Goal: Information Seeking & Learning: Find specific page/section

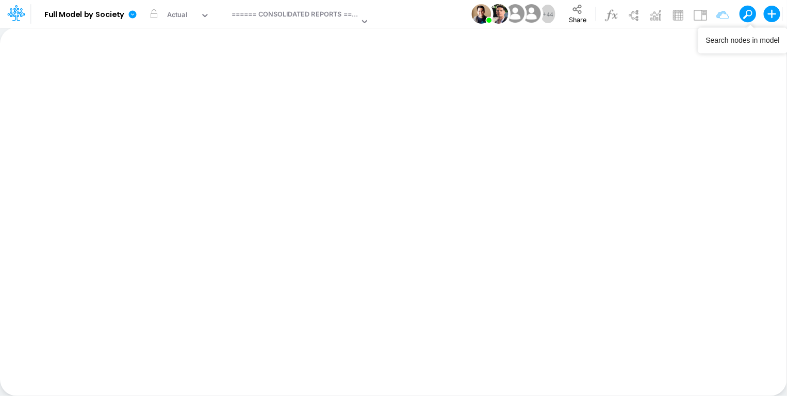
click at [747, 16] on button at bounding box center [744, 13] width 9 height 9
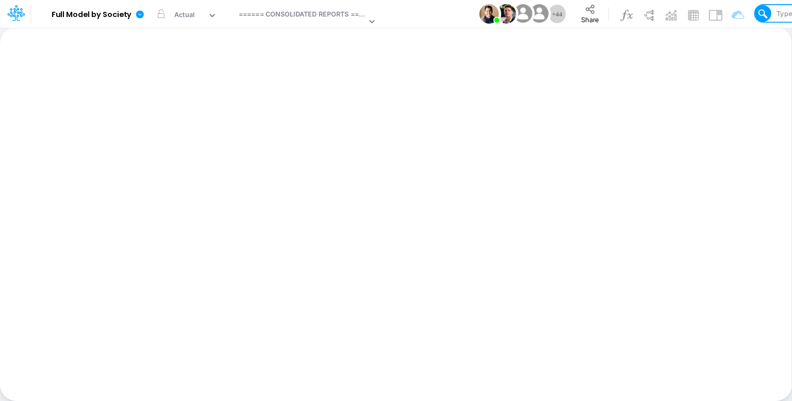
type input "Fiscal Charges"
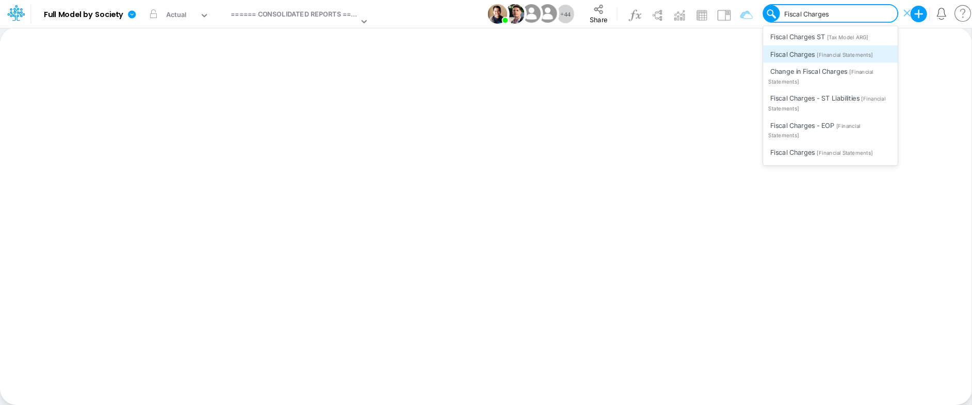
click at [792, 57] on span "[Financial Statements]" at bounding box center [845, 55] width 56 height 7
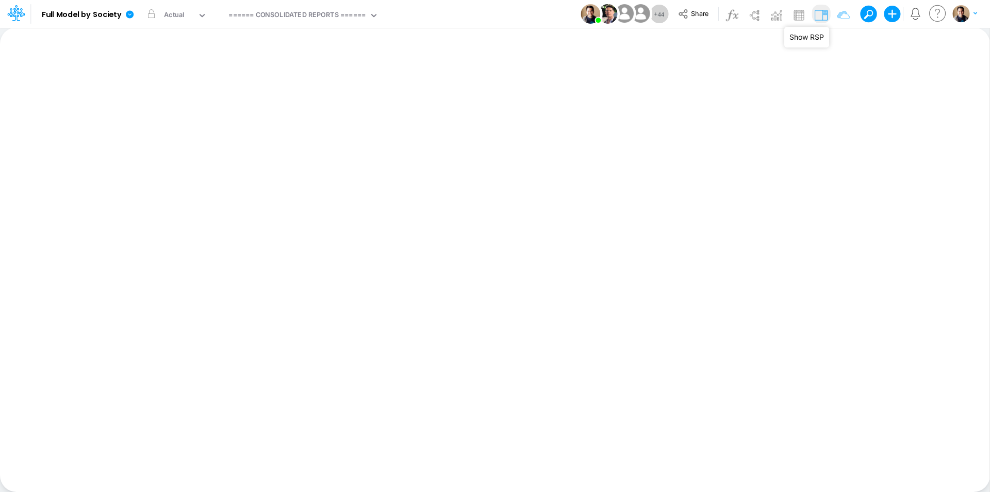
click at [792, 13] on img at bounding box center [821, 15] width 17 height 17
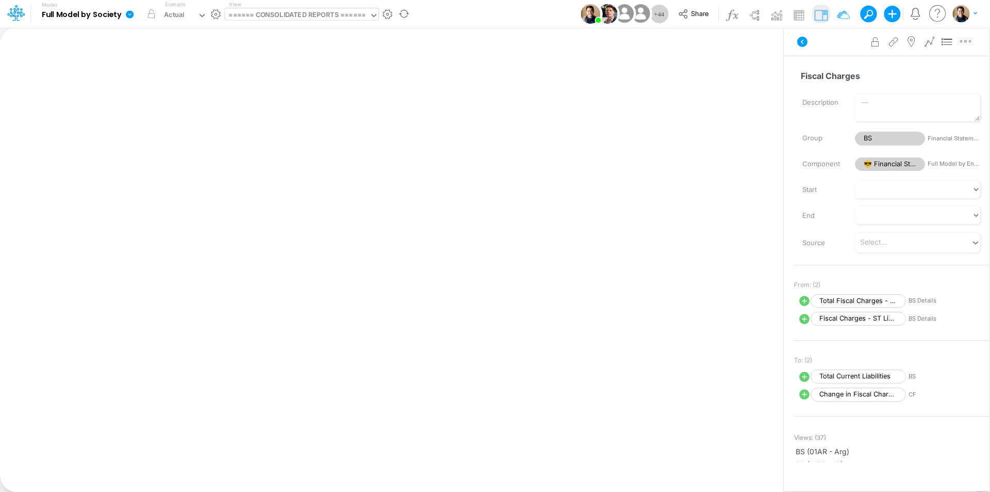
click at [274, 21] on div "====== CONSOLIDATED REPORTS ======" at bounding box center [297, 16] width 137 height 12
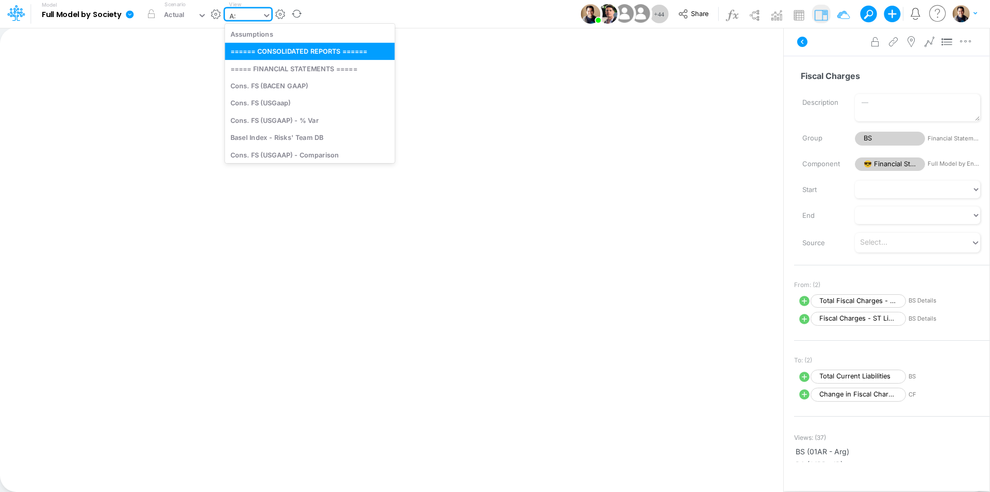
type input "ASS"
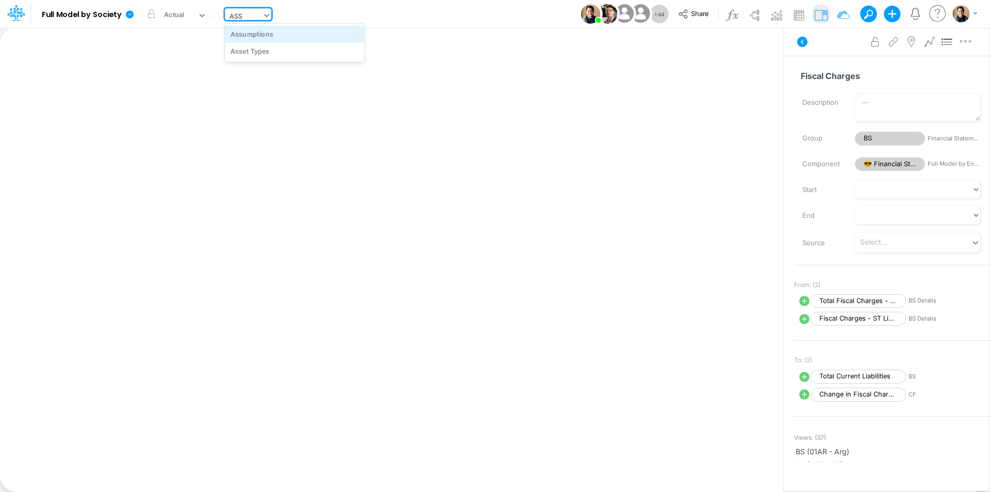
click at [280, 31] on div "Assumptions" at bounding box center [294, 33] width 139 height 17
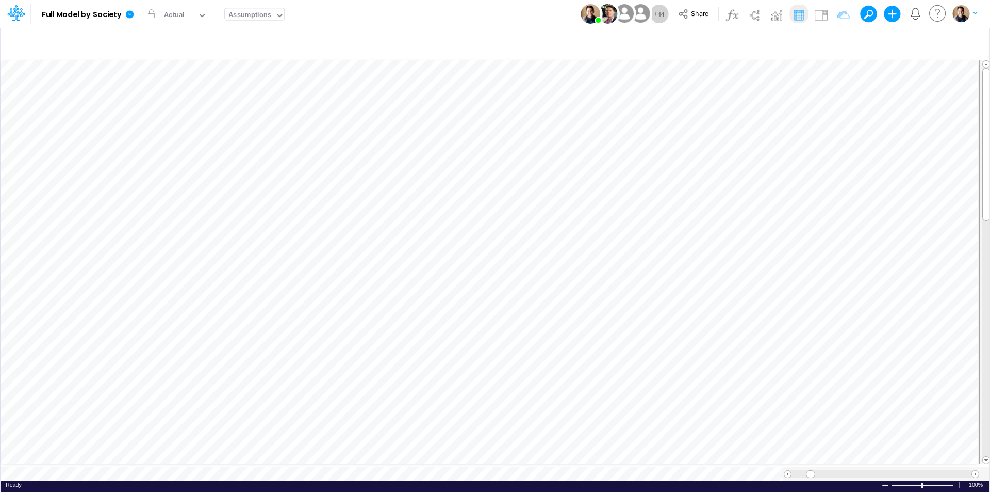
scroll to position [5, 1]
click at [792, 14] on img at bounding box center [821, 15] width 17 height 17
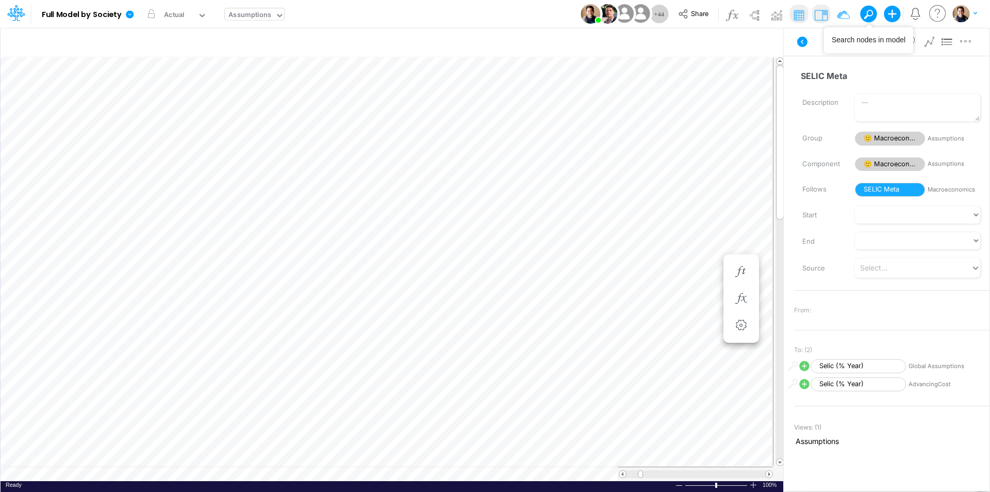
click at [792, 13] on span at bounding box center [868, 14] width 14 height 14
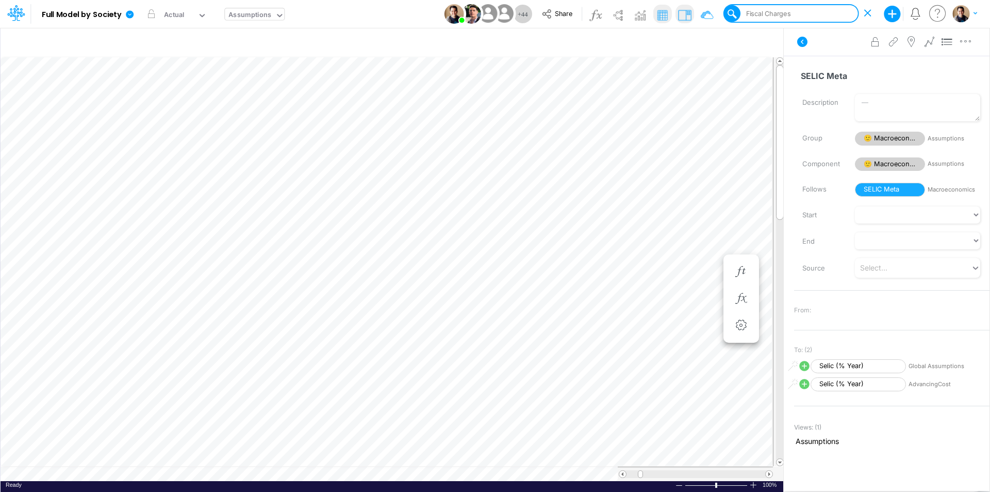
type input "Fiscal Charges"
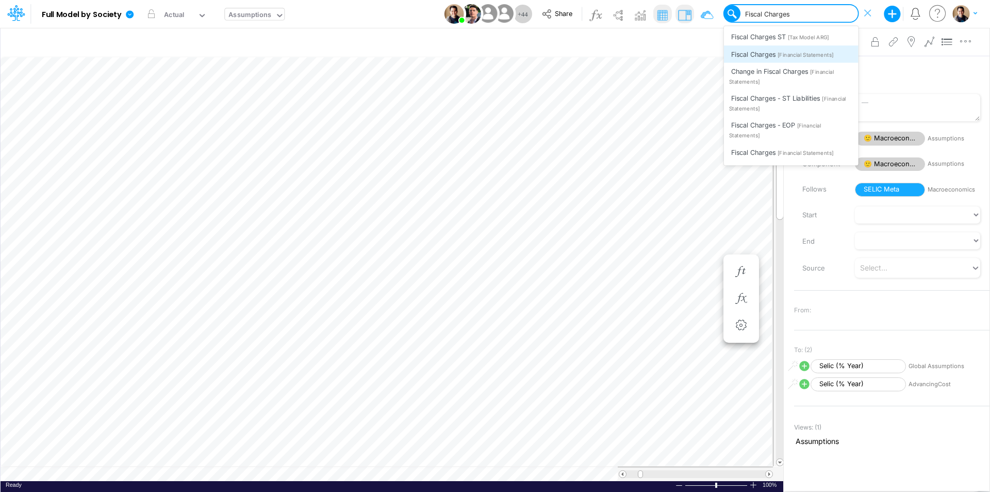
click at [786, 54] on span "[Financial Statements]" at bounding box center [806, 55] width 56 height 7
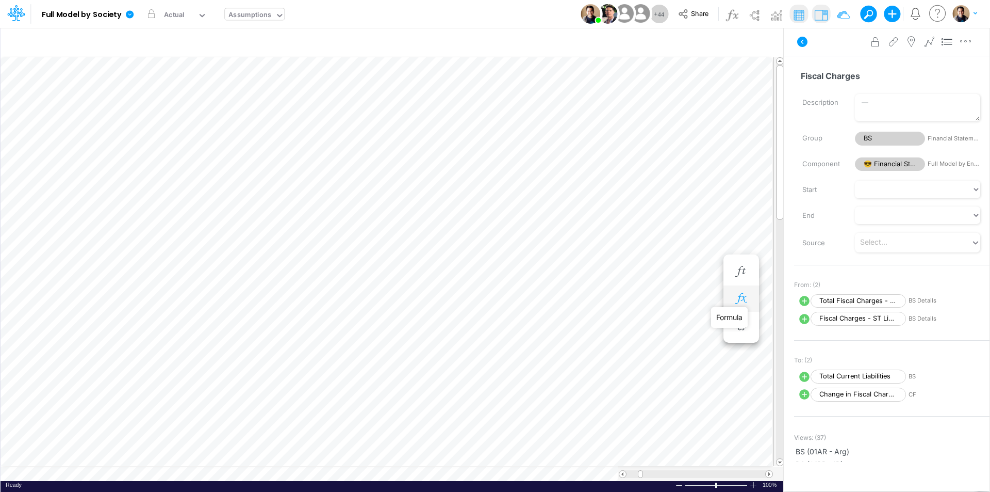
click at [744, 300] on icon "button" at bounding box center [741, 298] width 15 height 11
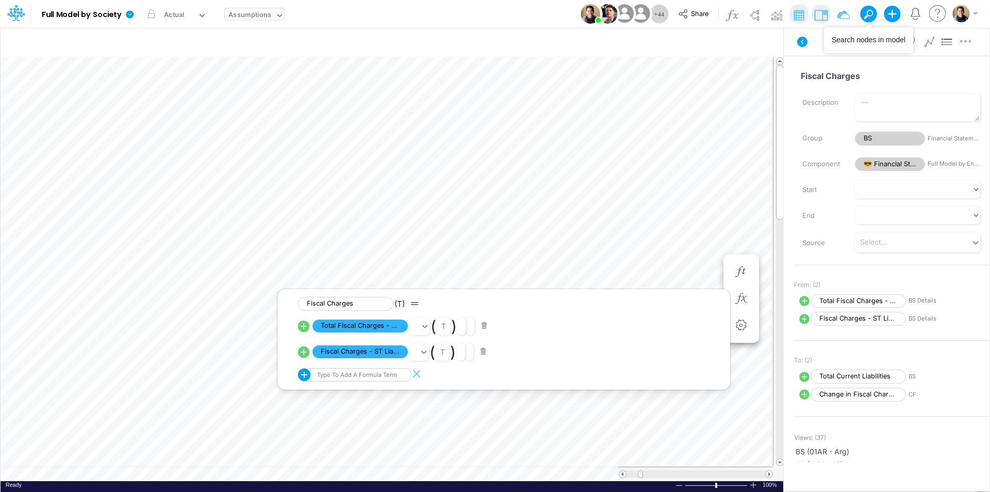
click at [792, 13] on span at bounding box center [868, 14] width 14 height 14
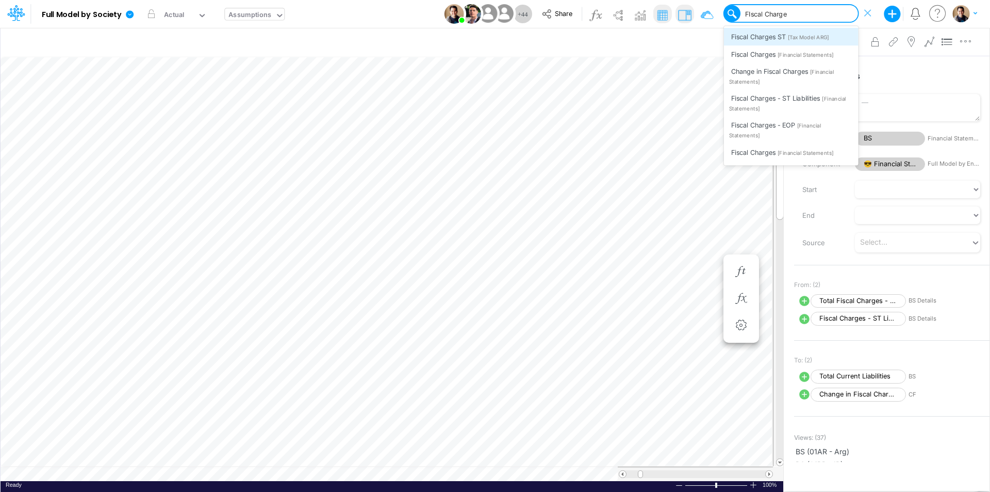
type input "FIscal Charges"
click at [792, 149] on div "Fiscal Charges [Financial Statements]" at bounding box center [791, 151] width 135 height 17
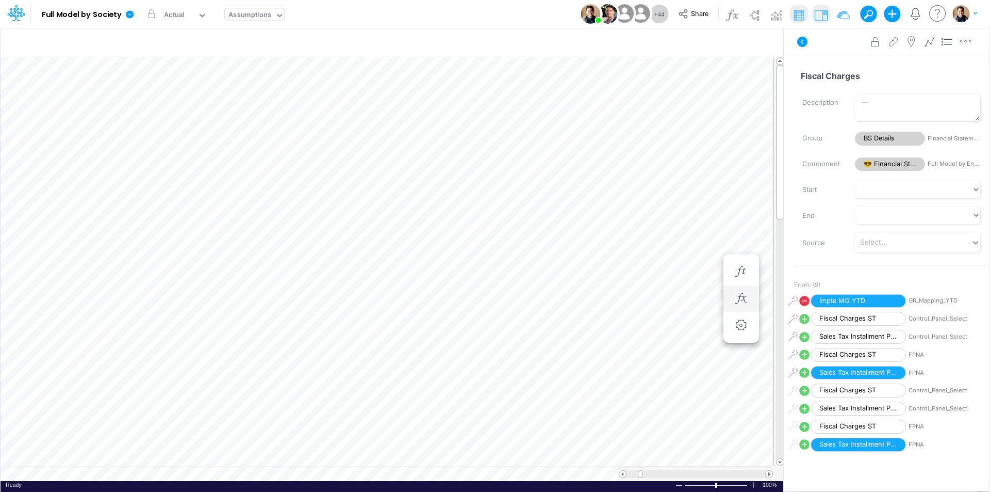
click at [751, 300] on li at bounding box center [742, 298] width 36 height 27
click at [744, 304] on button "button" at bounding box center [741, 298] width 19 height 21
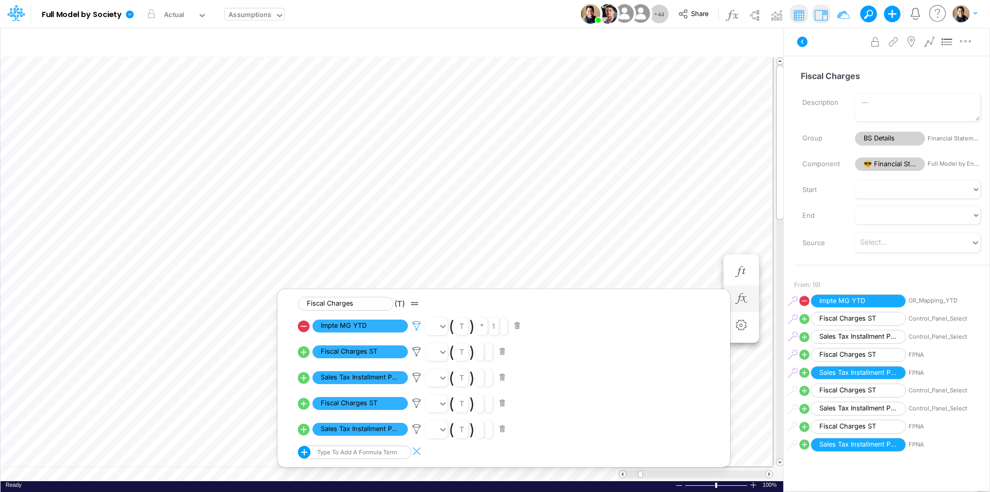
click at [418, 330] on icon at bounding box center [416, 325] width 15 height 11
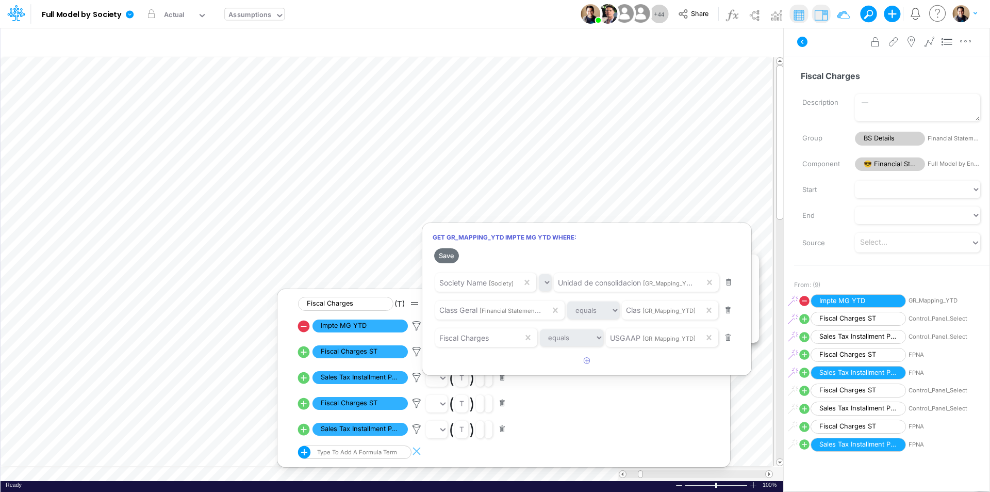
click at [792, 41] on div at bounding box center [495, 248] width 990 height 486
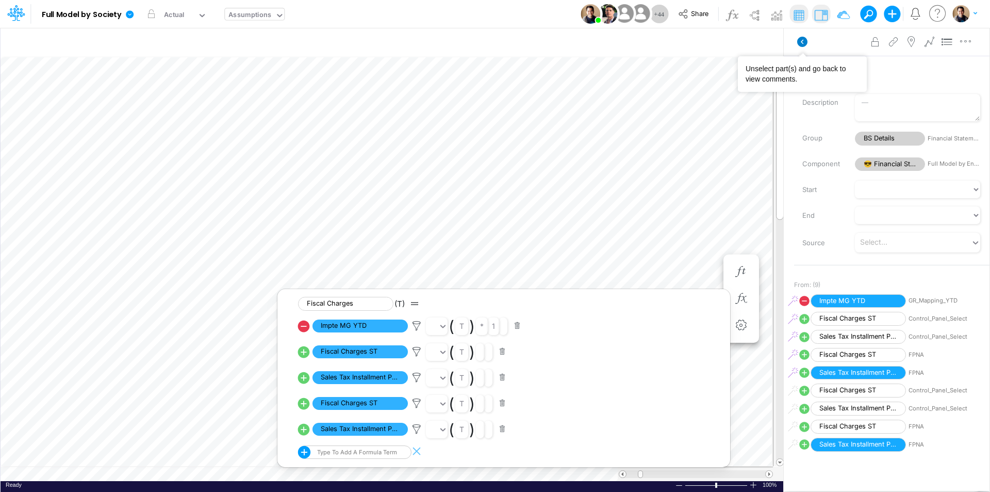
click at [792, 40] on icon at bounding box center [802, 42] width 10 height 10
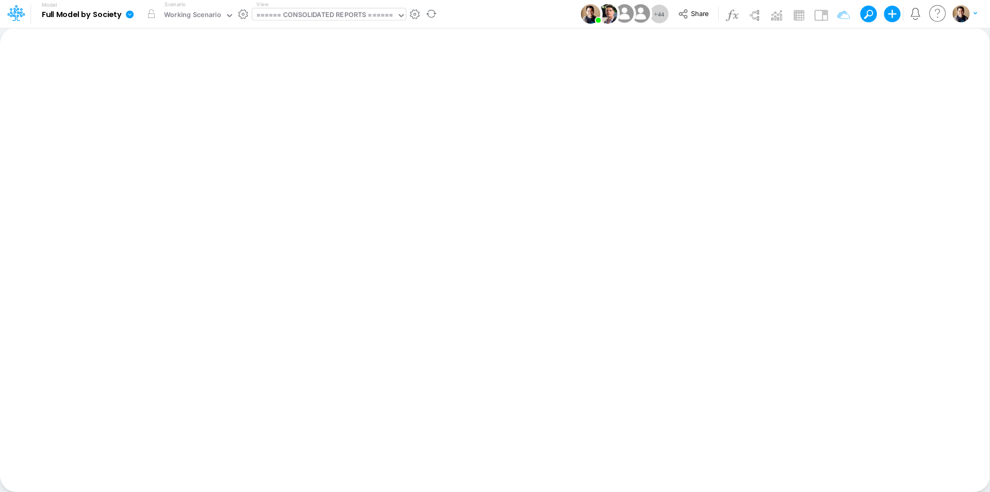
click at [367, 15] on div "====== CONSOLIDATED REPORTS ======" at bounding box center [324, 16] width 137 height 12
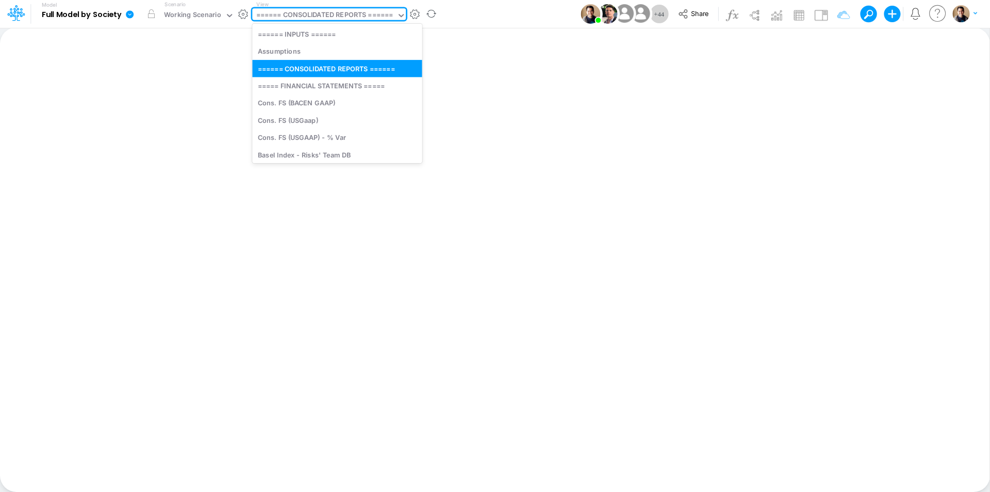
type input "a"
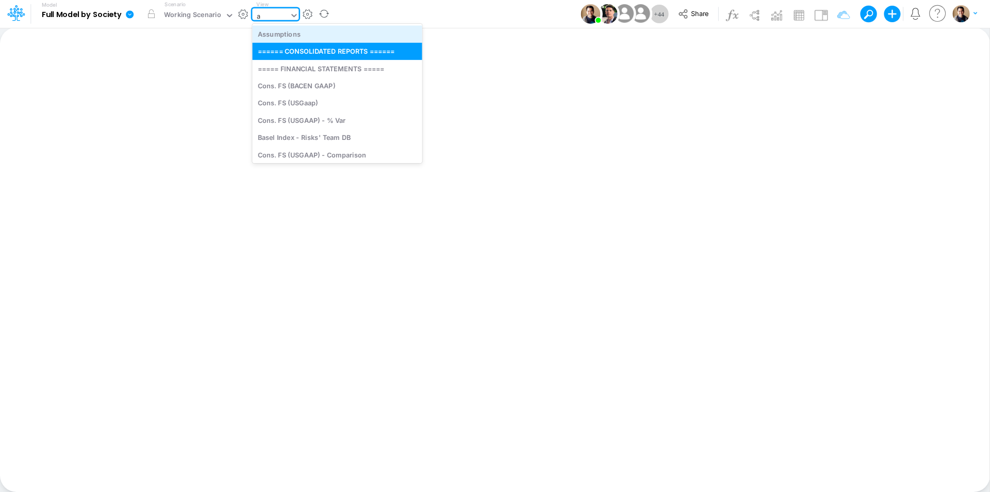
click at [333, 35] on div "Assumptions" at bounding box center [337, 33] width 170 height 17
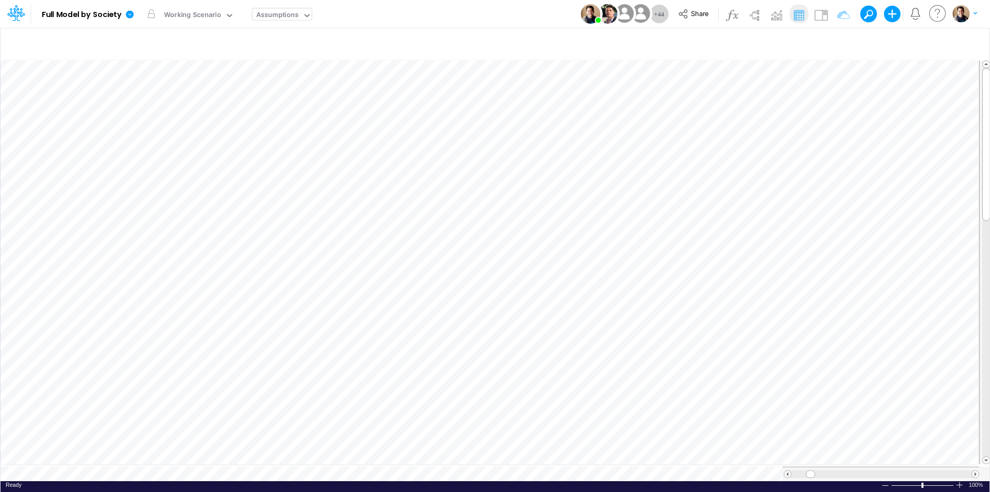
scroll to position [5, 1]
click at [864, 12] on button at bounding box center [864, 13] width 9 height 9
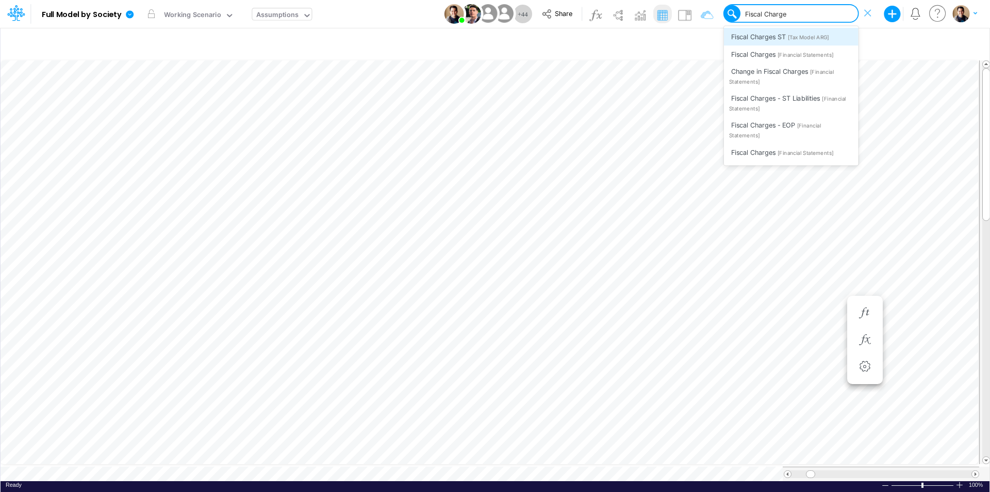
type input "Fiscal Charges"
click at [816, 146] on div "Fiscal Charges [Financial Statements]" at bounding box center [791, 151] width 135 height 17
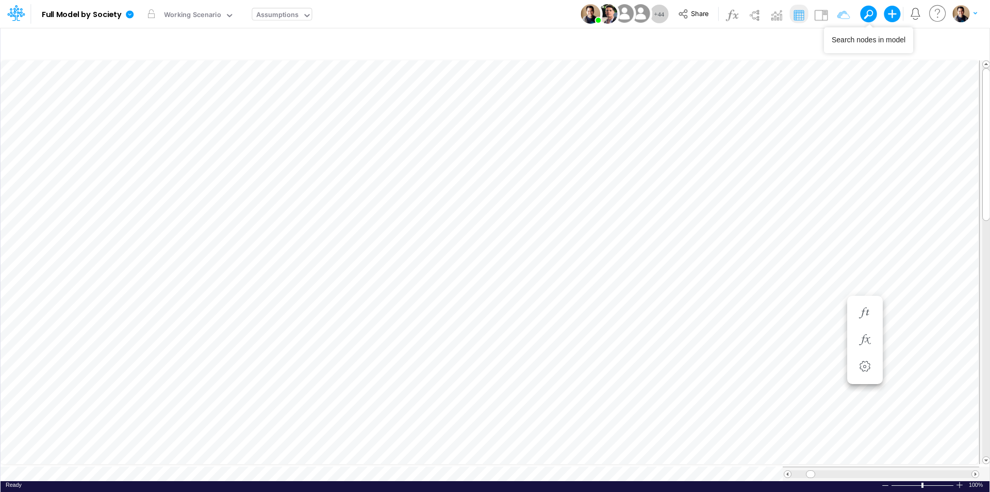
click at [870, 17] on button at bounding box center [864, 13] width 9 height 9
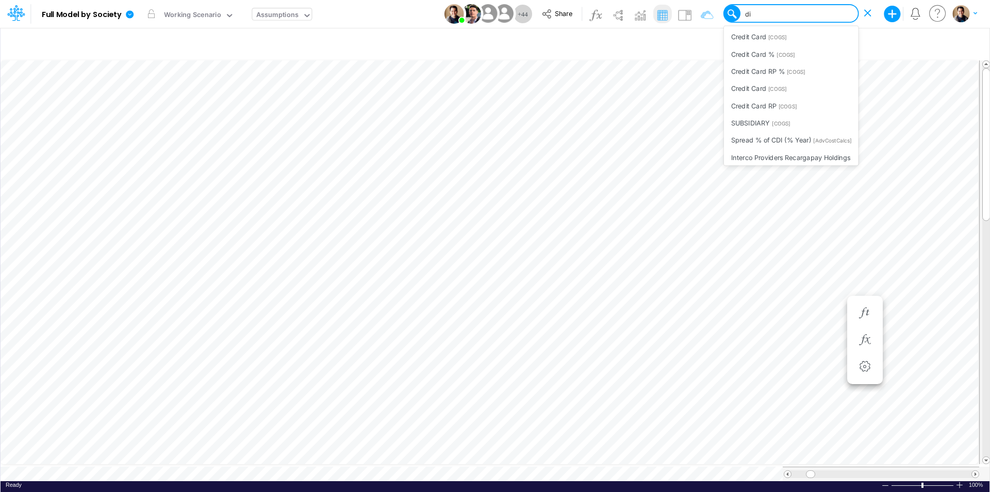
type input "d"
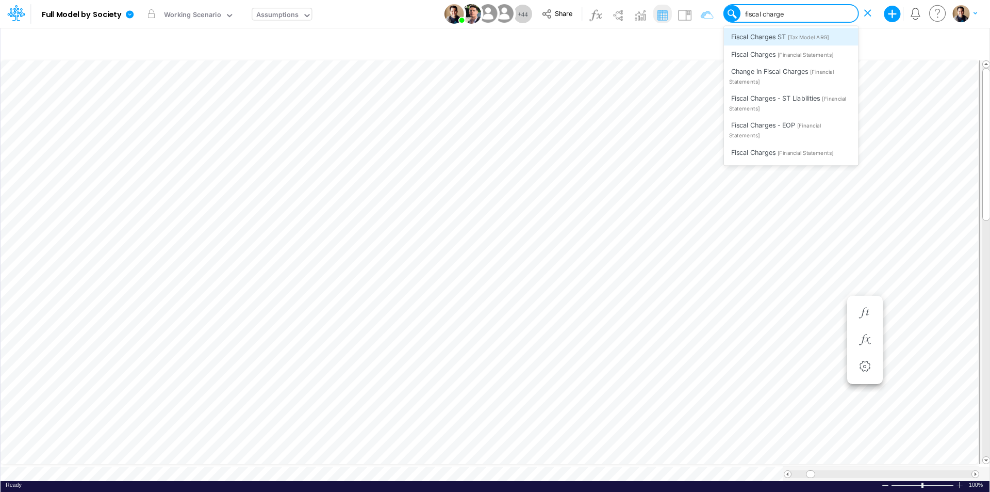
type input "fiscal charges"
click at [782, 53] on span "[Financial Statements]" at bounding box center [806, 55] width 56 height 7
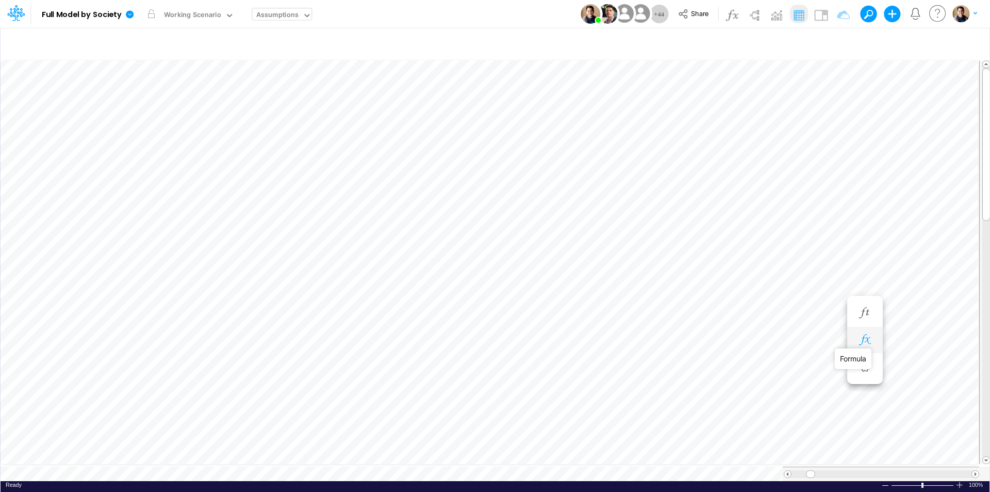
click at [869, 340] on icon "button" at bounding box center [864, 339] width 15 height 11
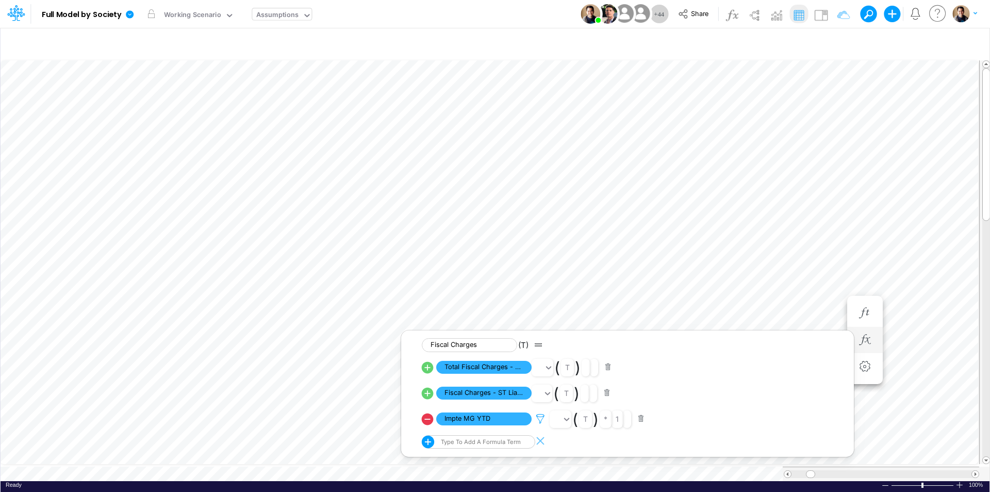
click at [540, 417] on icon at bounding box center [540, 418] width 15 height 11
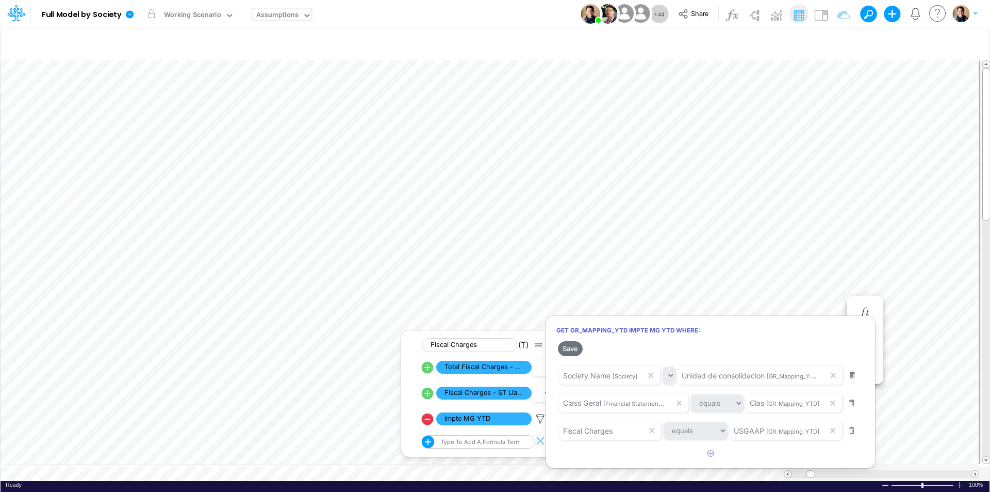
click at [865, 13] on div at bounding box center [495, 248] width 990 height 486
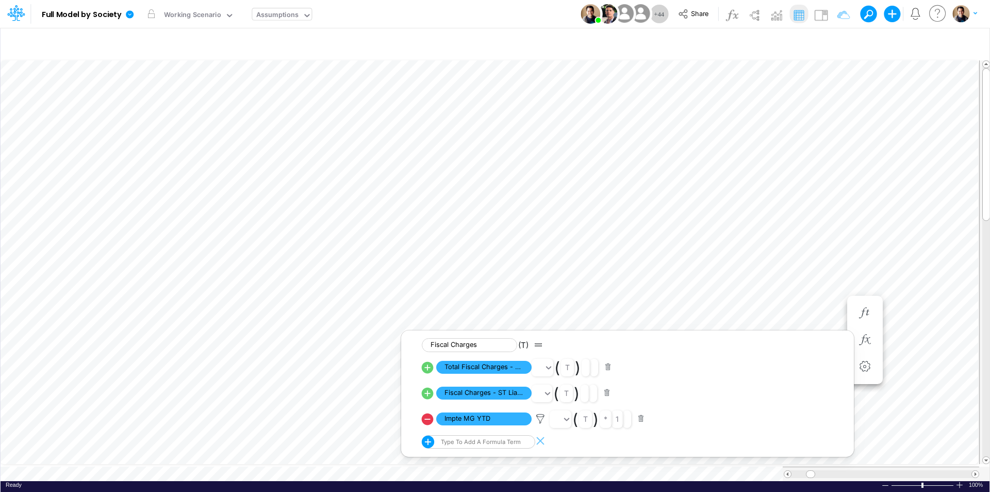
click at [865, 12] on button at bounding box center [864, 13] width 9 height 9
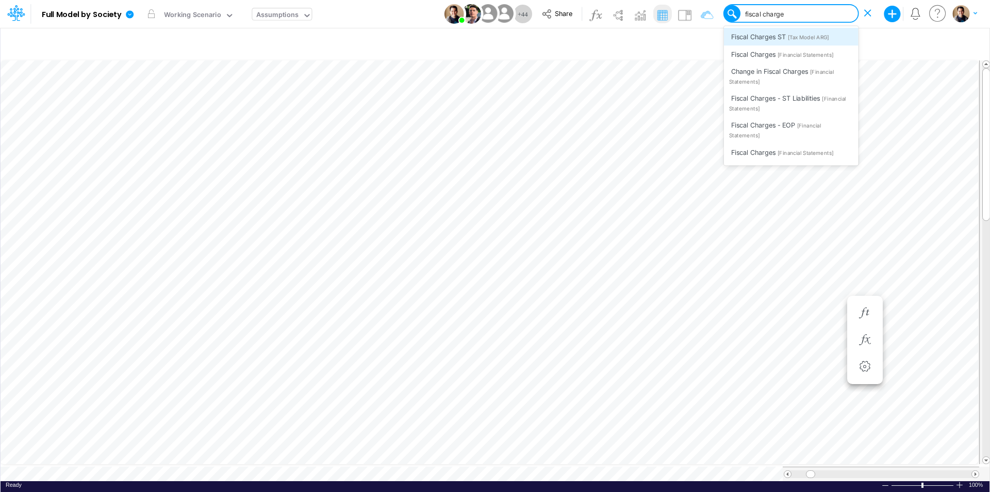
type input "fiscal charges"
click at [803, 148] on div "Fiscal Charges [Financial Statements]" at bounding box center [791, 151] width 135 height 17
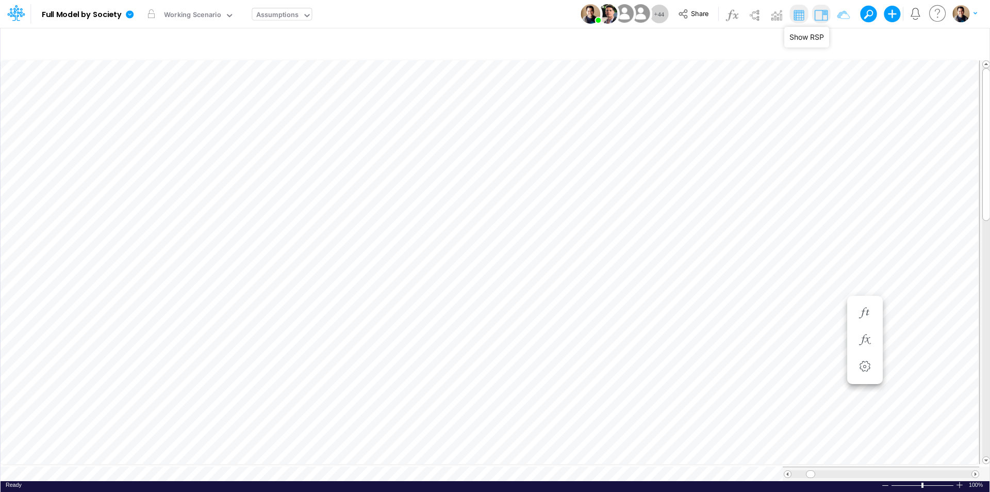
click at [827, 13] on img at bounding box center [821, 15] width 17 height 17
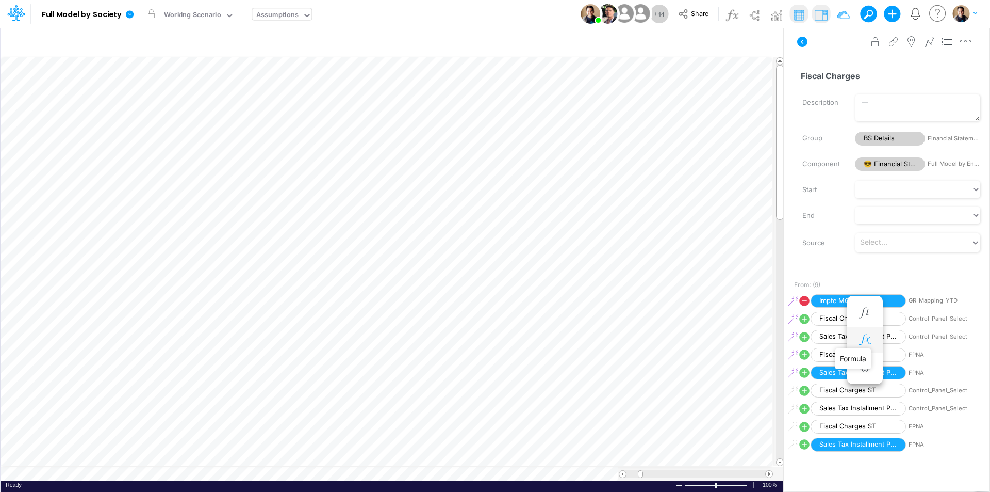
click at [861, 338] on icon "button" at bounding box center [864, 339] width 15 height 11
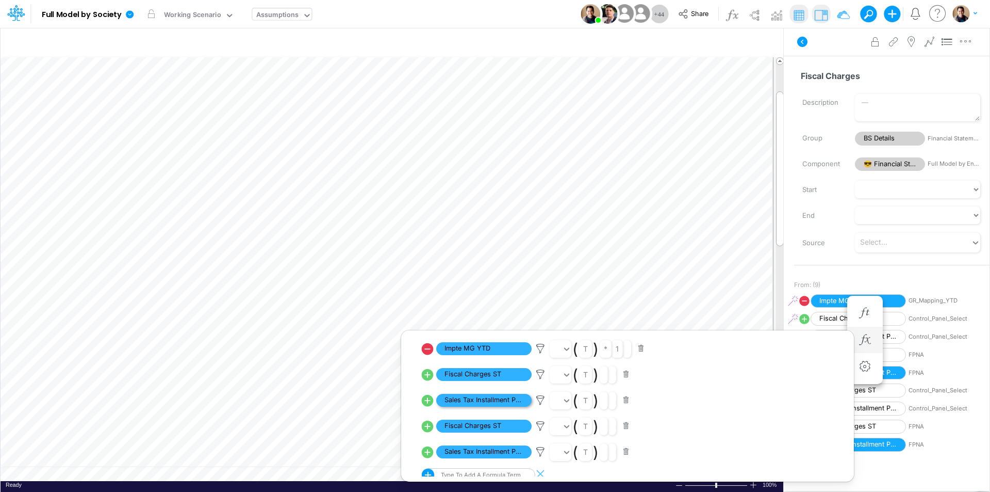
scroll to position [27, 0]
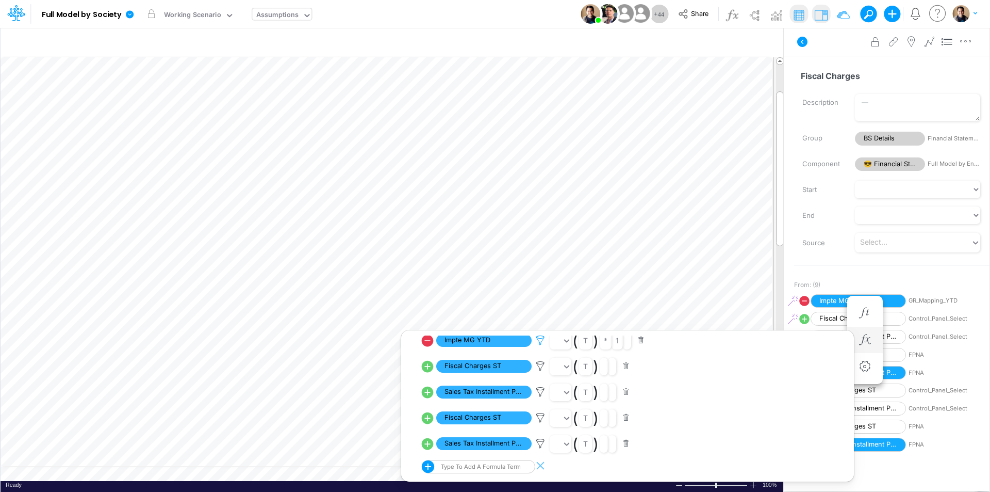
click at [539, 340] on icon at bounding box center [540, 340] width 15 height 11
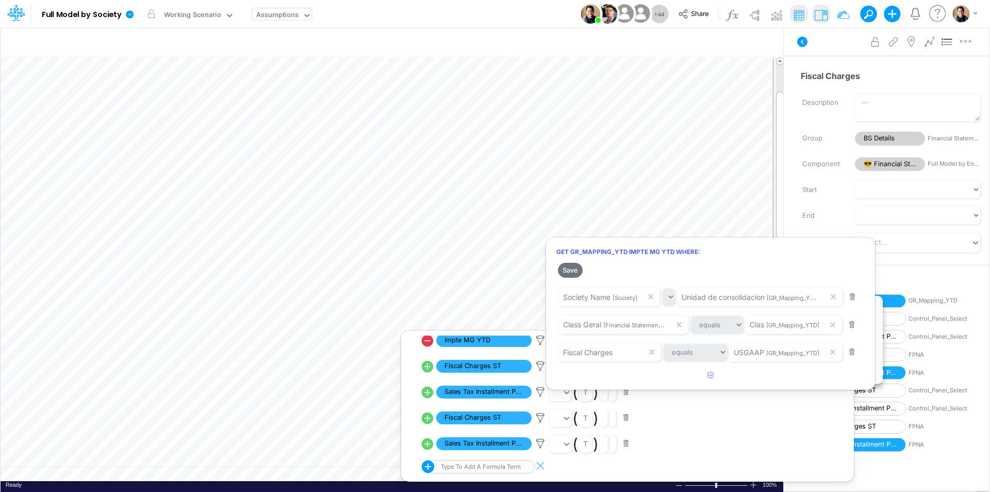
click at [866, 15] on div at bounding box center [495, 248] width 990 height 486
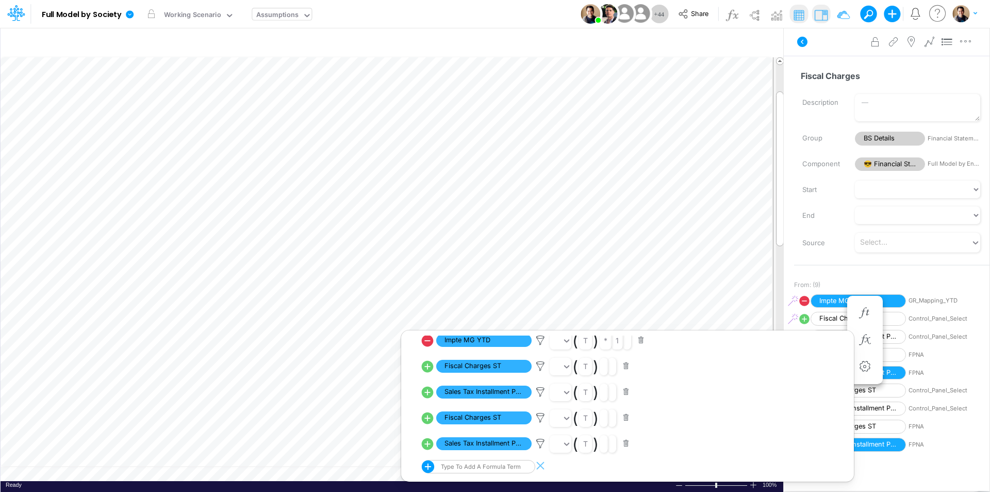
click at [866, 15] on button at bounding box center [864, 13] width 9 height 9
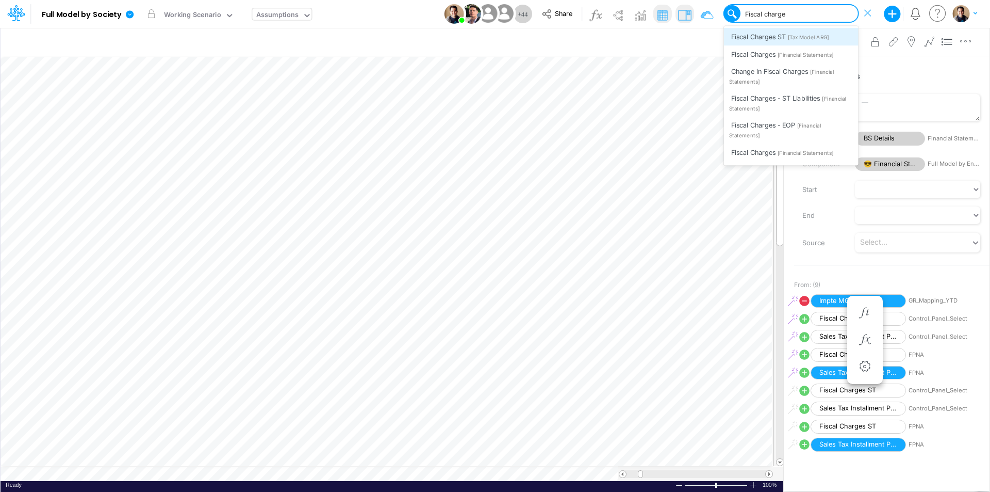
type input "Fiscal charges"
click at [825, 54] on span "[Financial Statements]" at bounding box center [806, 55] width 56 height 7
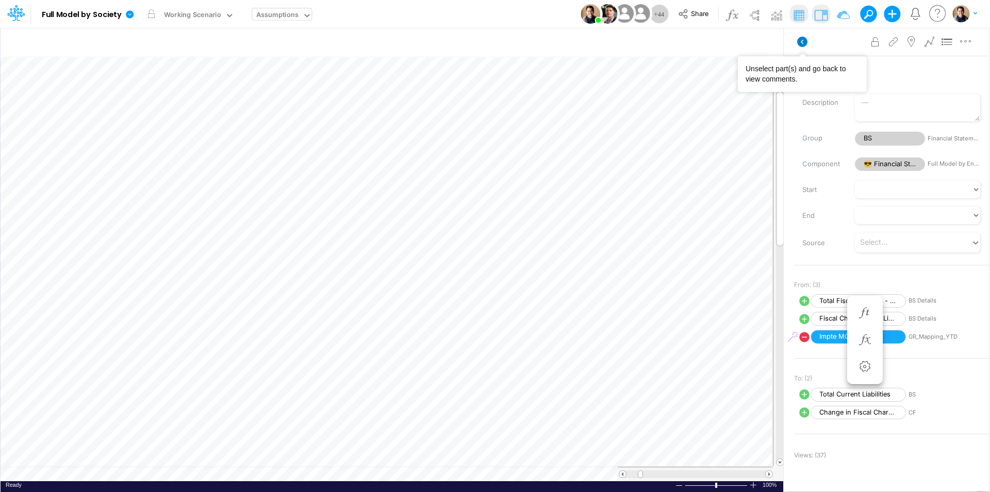
click at [804, 41] on icon at bounding box center [802, 42] width 10 height 10
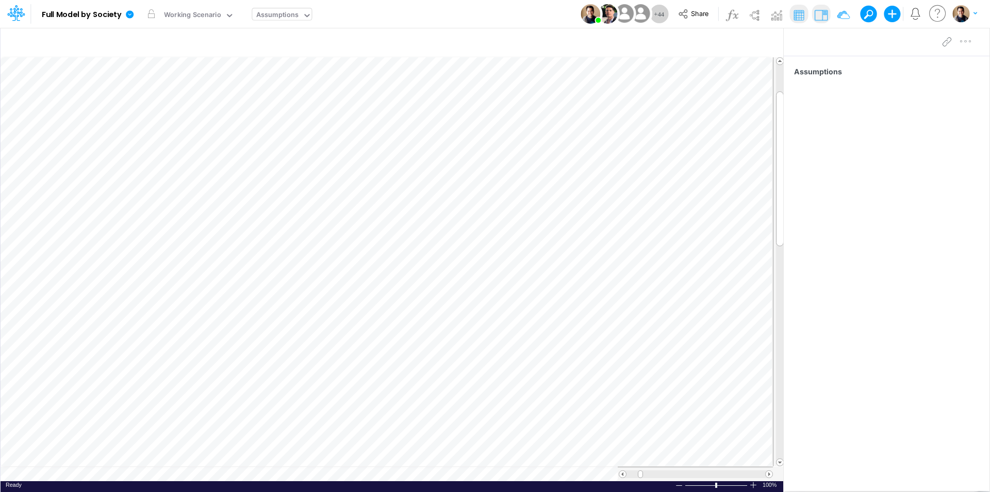
click at [867, 14] on button at bounding box center [864, 13] width 9 height 9
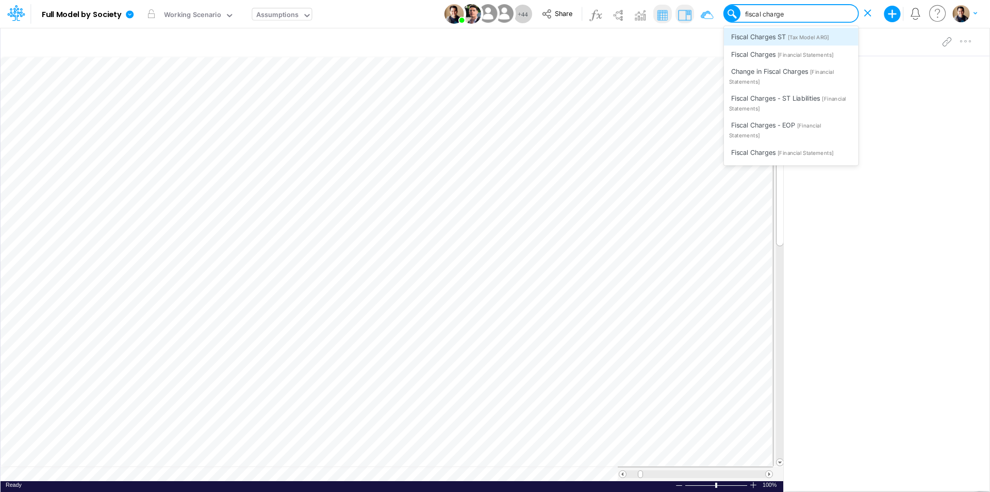
type input "fiscal charges"
click at [823, 54] on span "[Financial Statements]" at bounding box center [806, 55] width 56 height 7
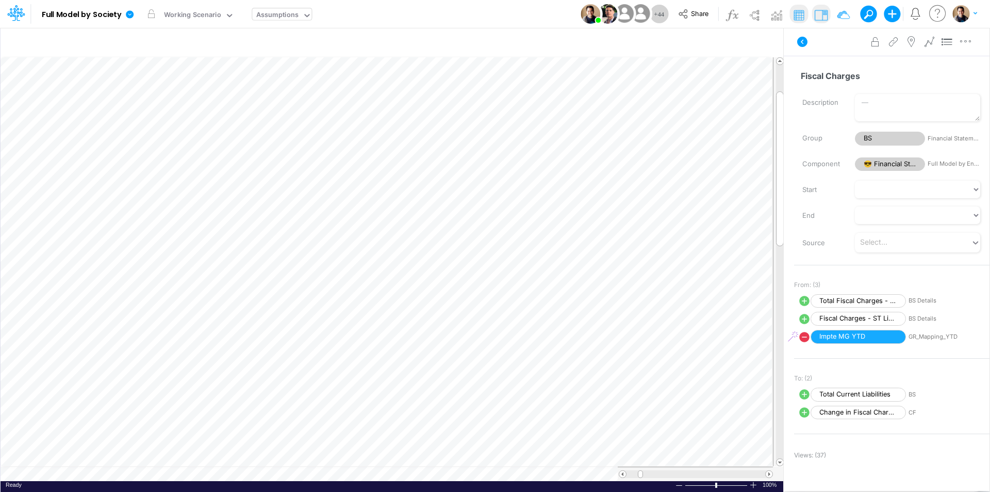
scroll to position [5, 1]
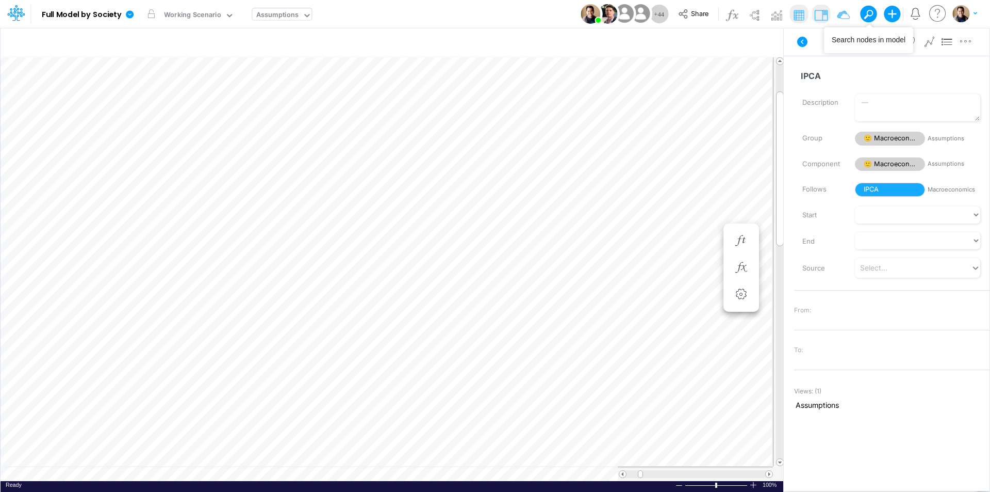
click at [868, 13] on button at bounding box center [864, 13] width 9 height 9
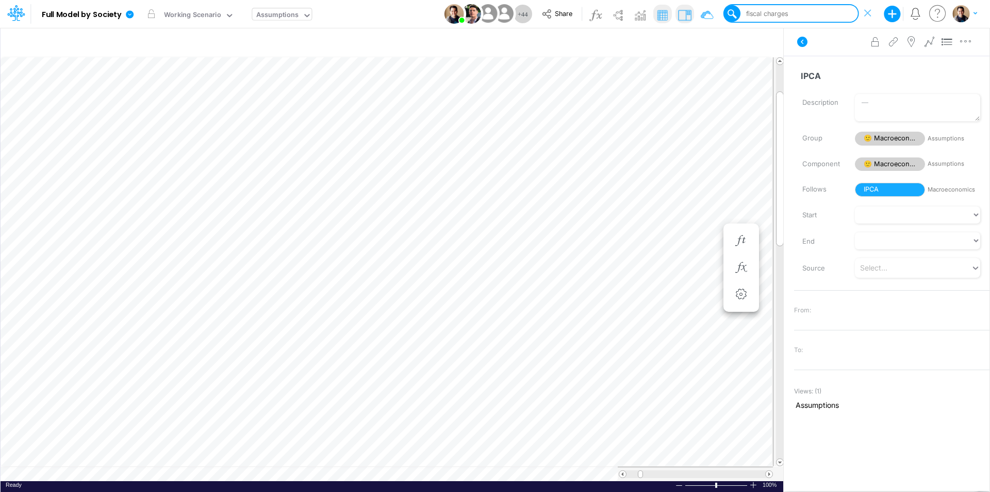
click at [803, 14] on div "fiscal charges" at bounding box center [797, 13] width 121 height 15
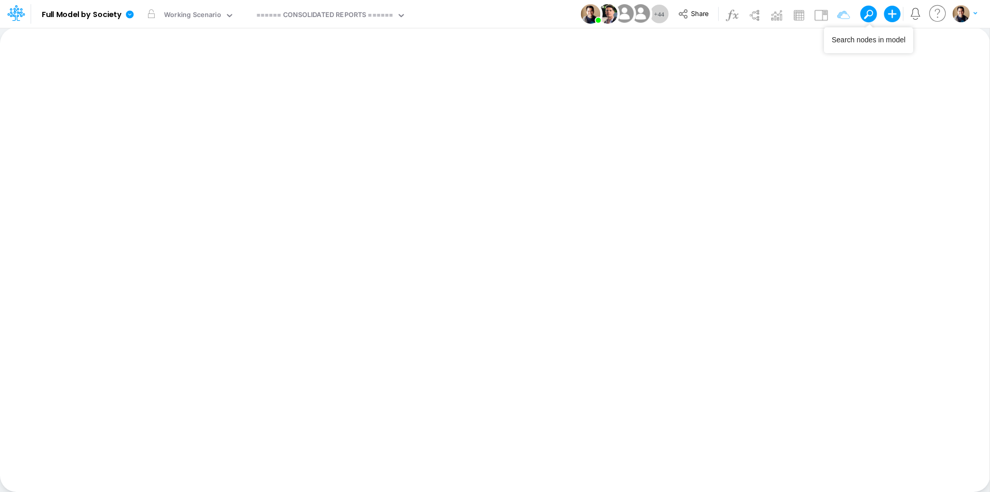
click at [871, 11] on span at bounding box center [868, 14] width 14 height 14
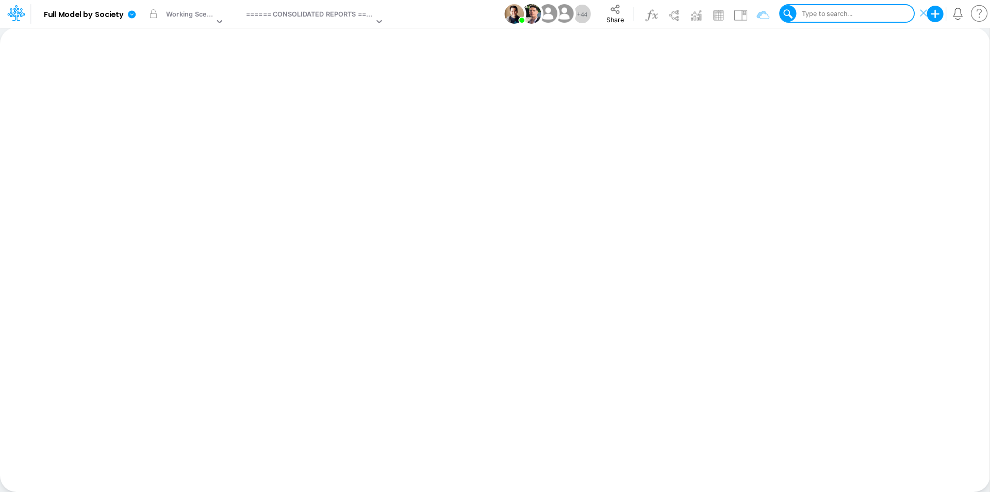
click at [823, 13] on div "Type to search..." at bounding box center [826, 14] width 53 height 10
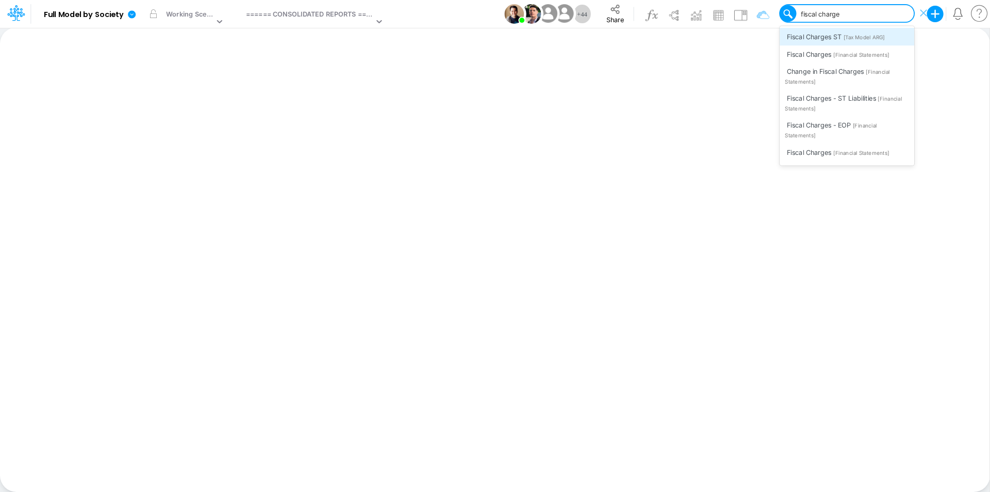
type input "fiscal charges"
click at [852, 53] on span "[Financial Statements]" at bounding box center [862, 55] width 56 height 7
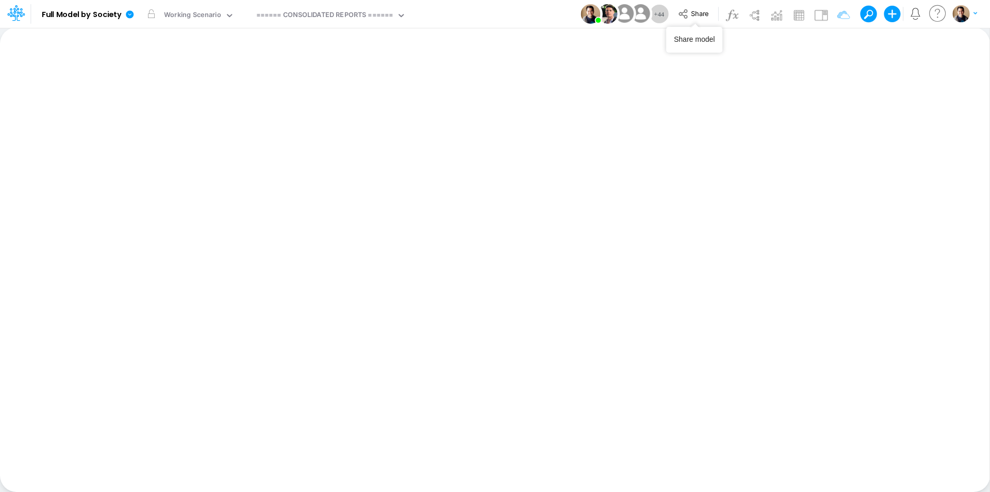
click at [357, 11] on div "====== CONSOLIDATED REPORTS ======" at bounding box center [324, 16] width 137 height 12
type input "ass"
click at [364, 15] on div "Model Full Model by Society Edit model settings Duplicate Import QuickBooks Qui…" at bounding box center [495, 14] width 891 height 28
click at [364, 15] on div "====== CONSOLIDATED REPORTS ======" at bounding box center [324, 16] width 137 height 12
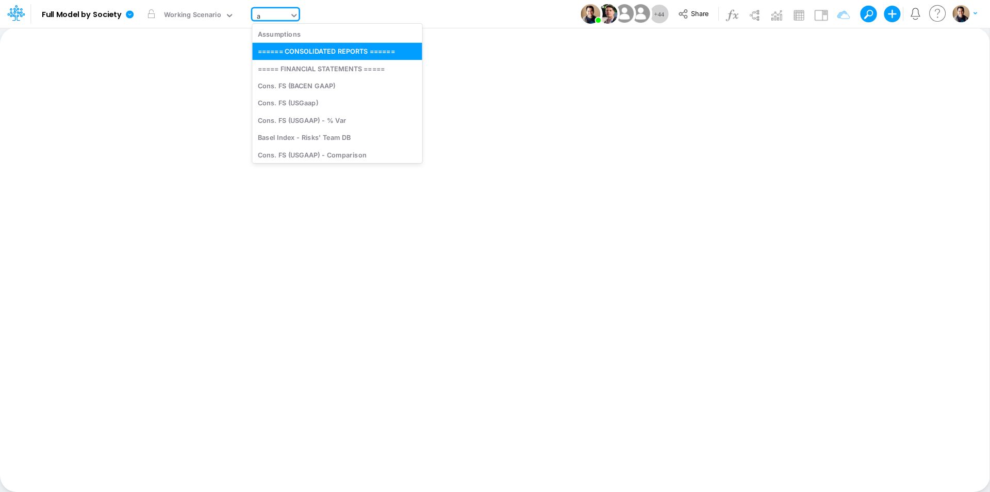
type input "as"
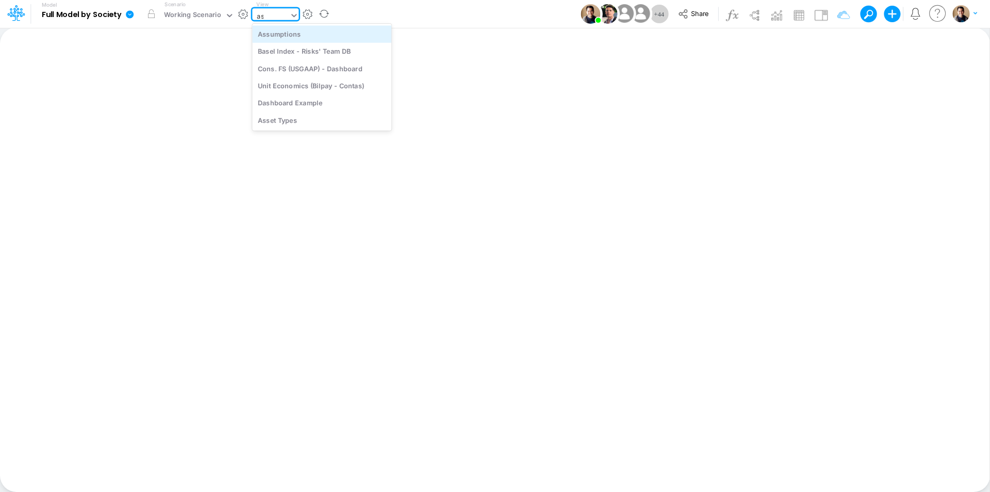
click at [363, 32] on div "Assumptions" at bounding box center [321, 33] width 139 height 17
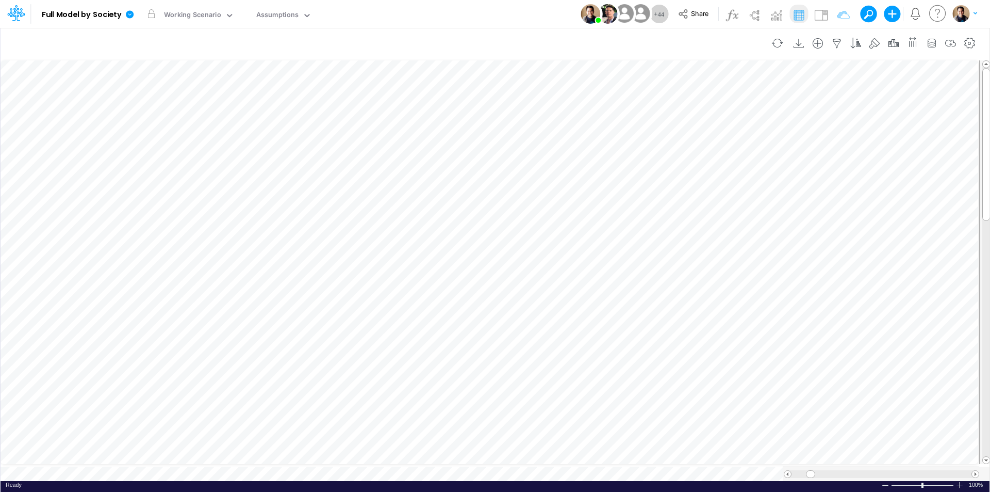
scroll to position [5, 1]
click at [819, 16] on img at bounding box center [821, 15] width 17 height 17
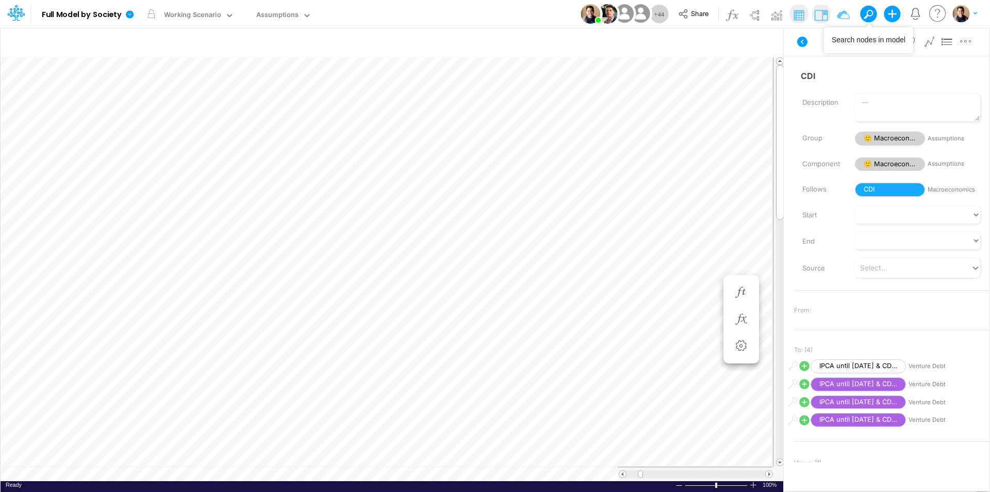
click at [870, 14] on span at bounding box center [868, 14] width 14 height 14
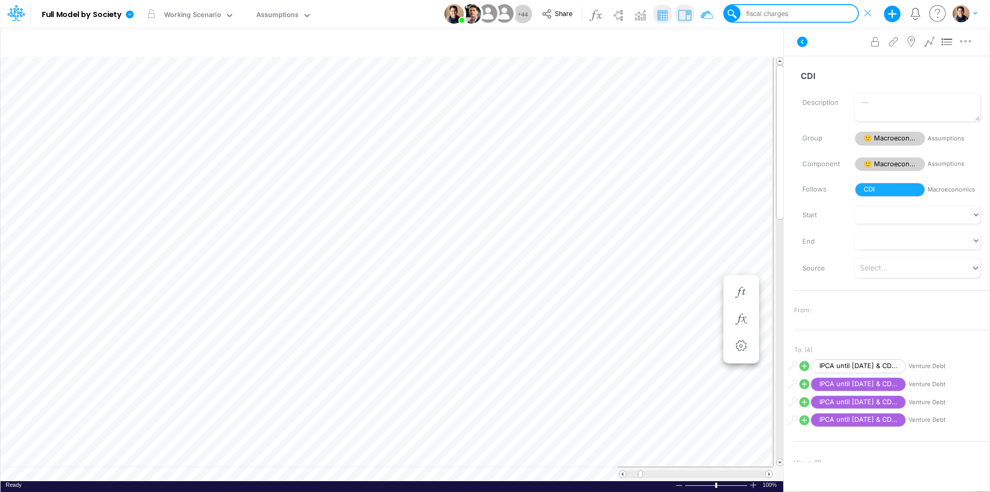
click at [799, 13] on div "fiscal charges" at bounding box center [797, 13] width 121 height 15
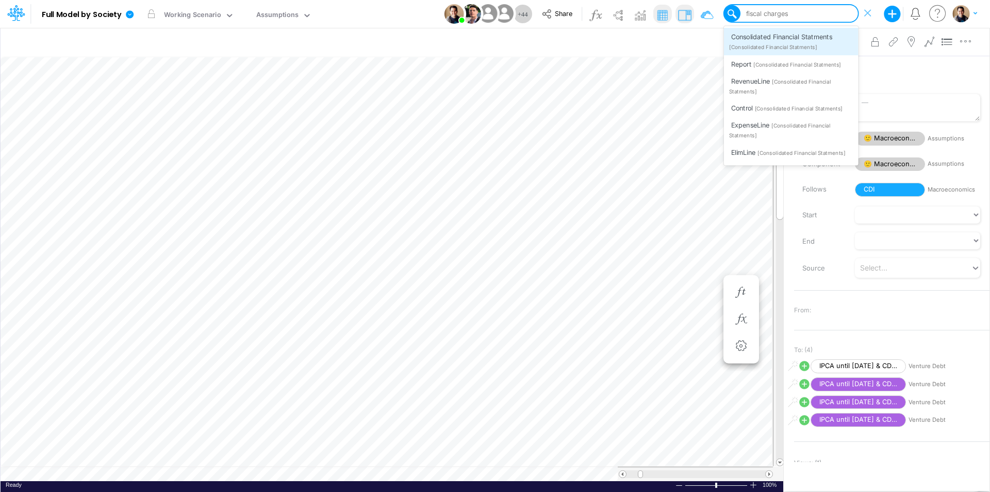
type input "s"
type input "fiscal charges"
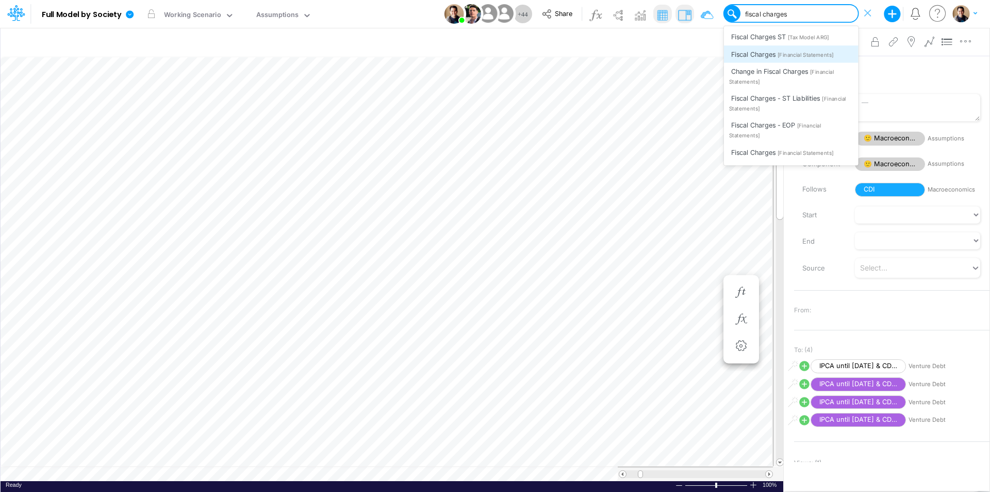
click at [791, 55] on span "[Financial Statements]" at bounding box center [806, 55] width 56 height 7
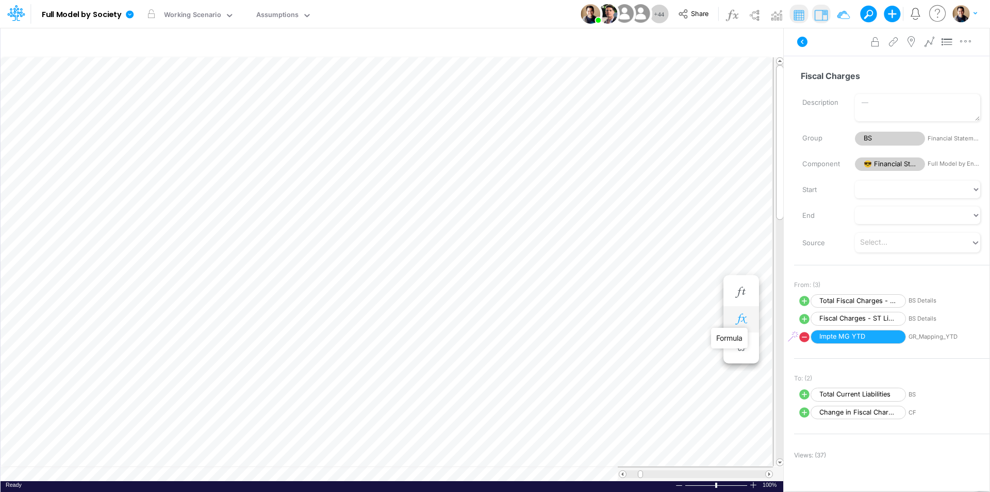
click at [739, 319] on icon "button" at bounding box center [741, 319] width 15 height 11
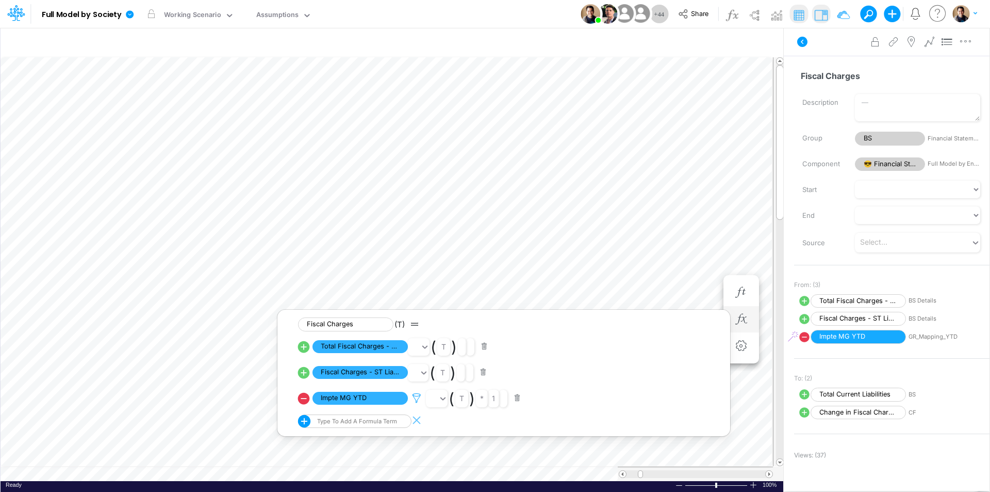
click at [417, 397] on icon at bounding box center [416, 398] width 15 height 11
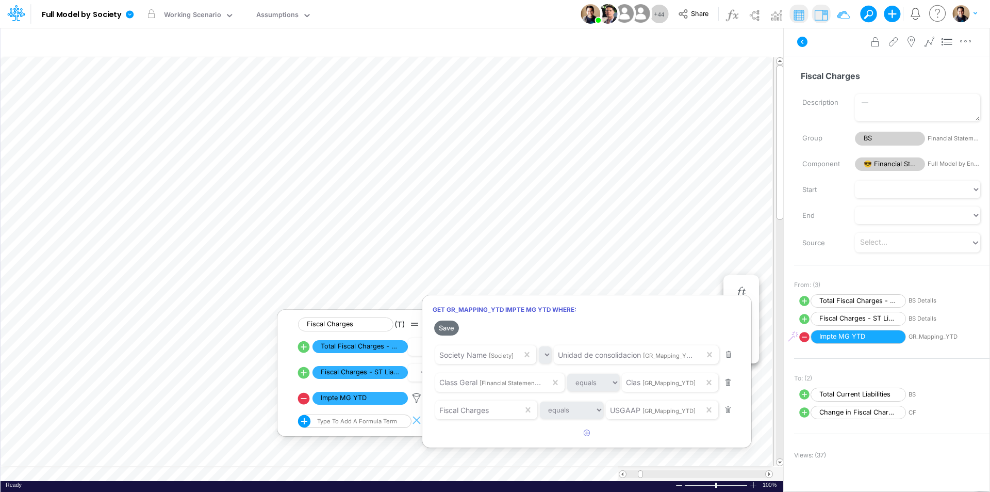
click at [304, 398] on div at bounding box center [495, 248] width 990 height 486
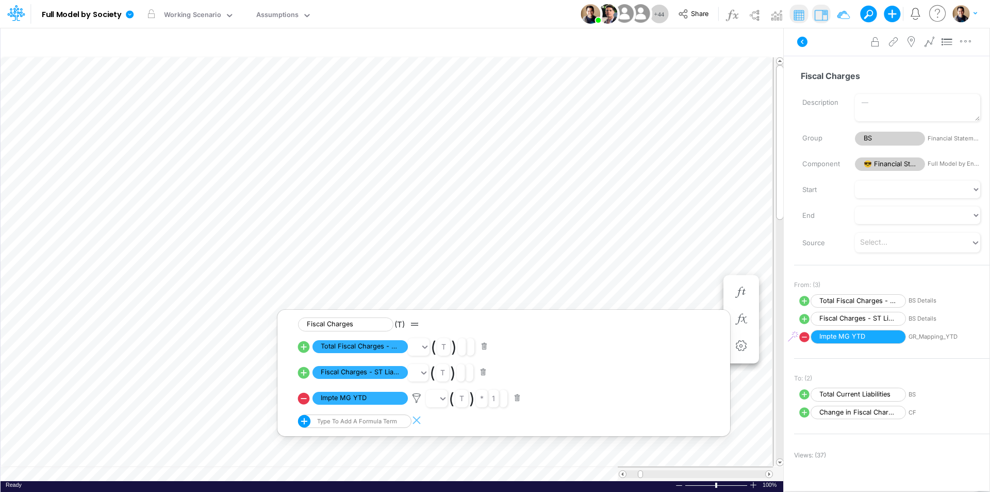
click at [304, 398] on icon at bounding box center [304, 398] width 14 height 14
select select "Multiply"
select select "Add"
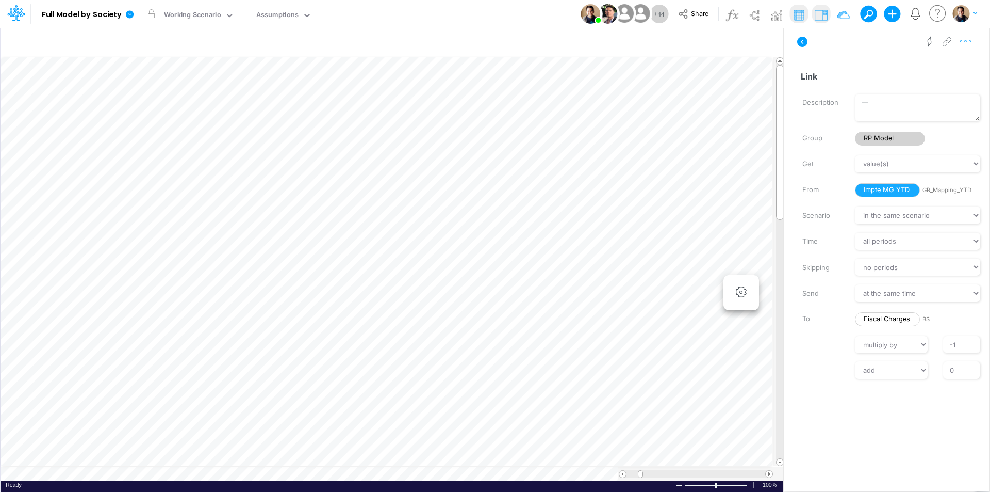
click at [966, 38] on icon "button" at bounding box center [965, 41] width 15 height 11
click at [933, 65] on span "Advanced settings" at bounding box center [906, 67] width 64 height 9
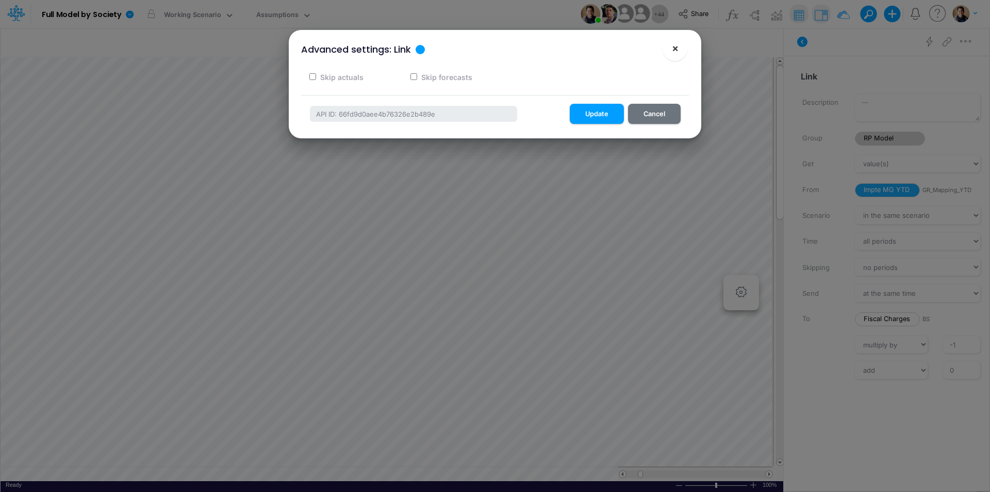
click at [681, 51] on button "×" at bounding box center [675, 48] width 25 height 25
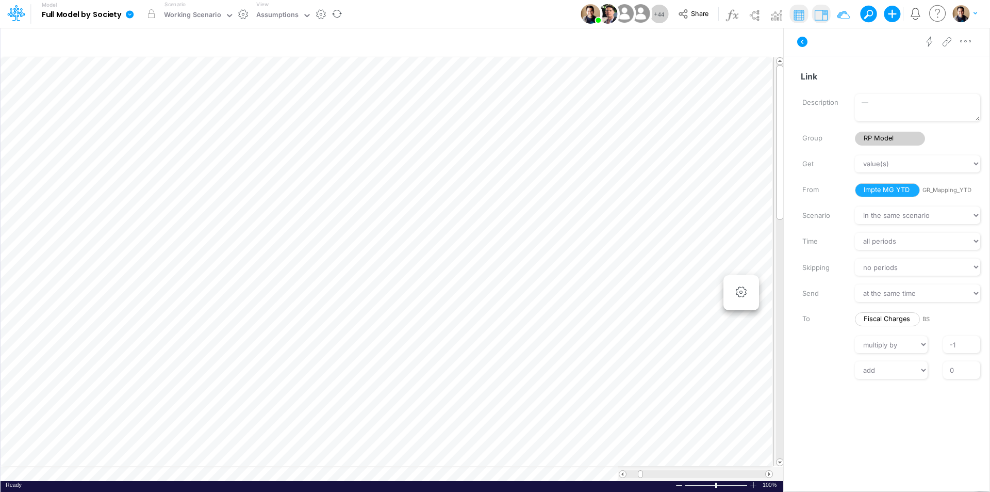
click at [129, 13] on icon at bounding box center [130, 14] width 8 height 8
click at [178, 102] on button "View model info" at bounding box center [181, 107] width 110 height 16
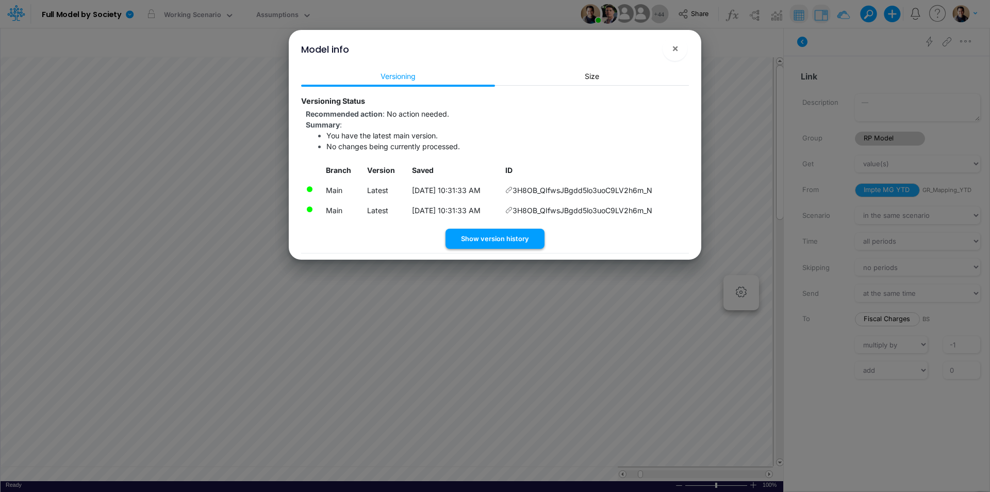
click at [506, 238] on button "Show version history" at bounding box center [495, 239] width 99 height 20
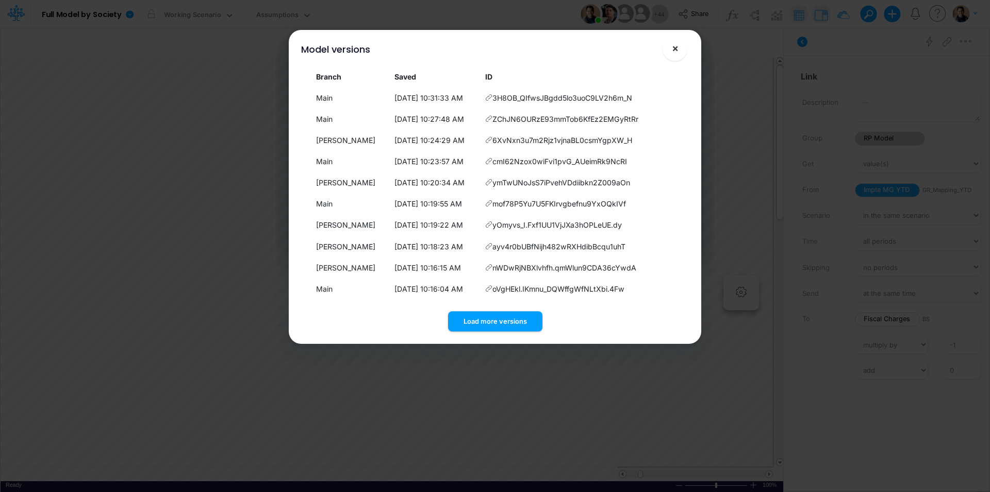
click at [675, 46] on span "×" at bounding box center [675, 48] width 7 height 12
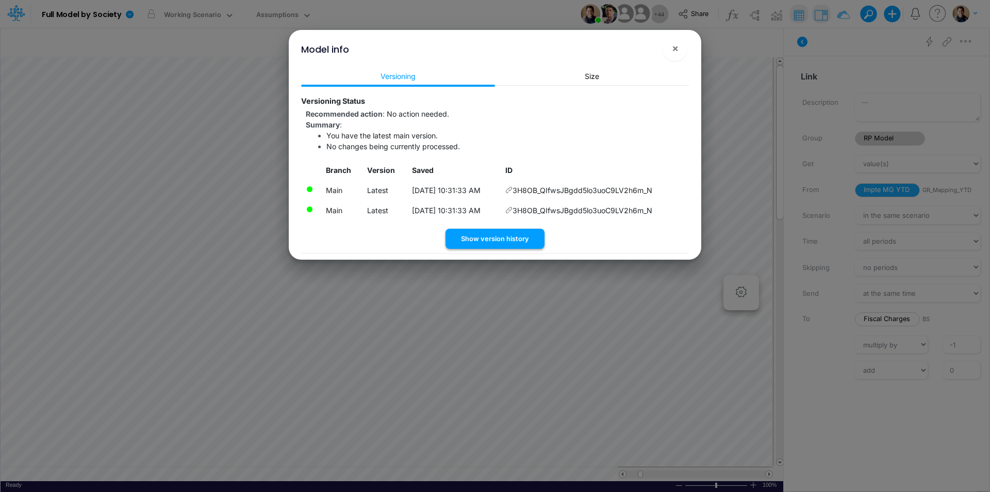
click at [489, 236] on button "Show version history" at bounding box center [495, 239] width 99 height 20
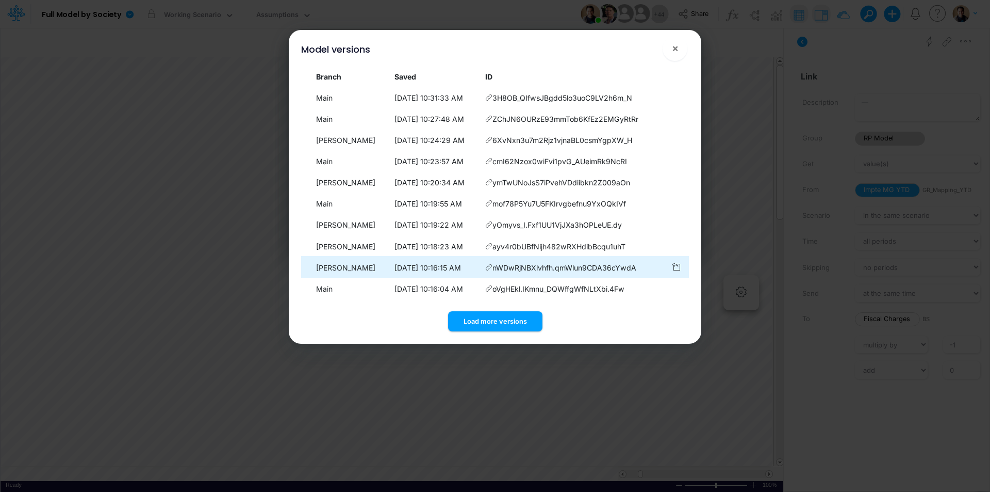
drag, startPoint x: 500, startPoint y: 317, endPoint x: 508, endPoint y: 257, distance: 60.4
click at [500, 315] on button "Load more versions" at bounding box center [495, 321] width 94 height 20
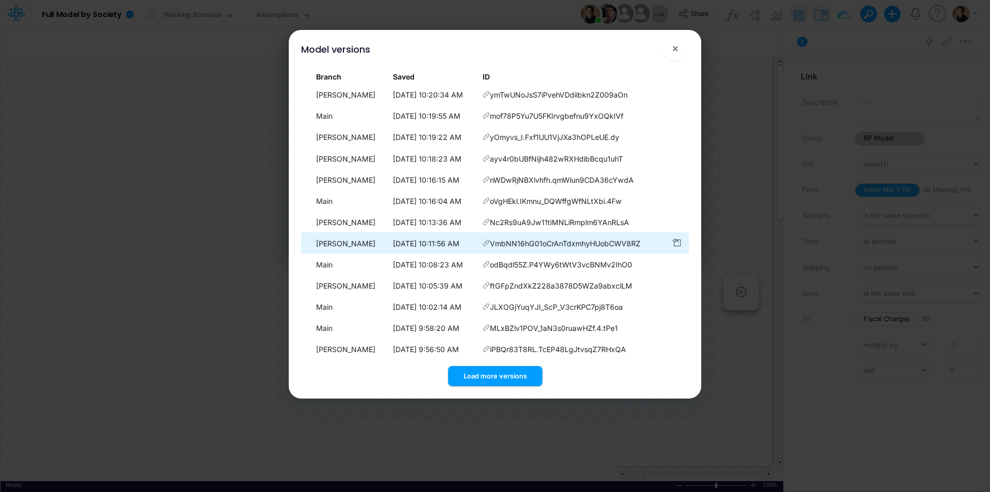
scroll to position [288, 0]
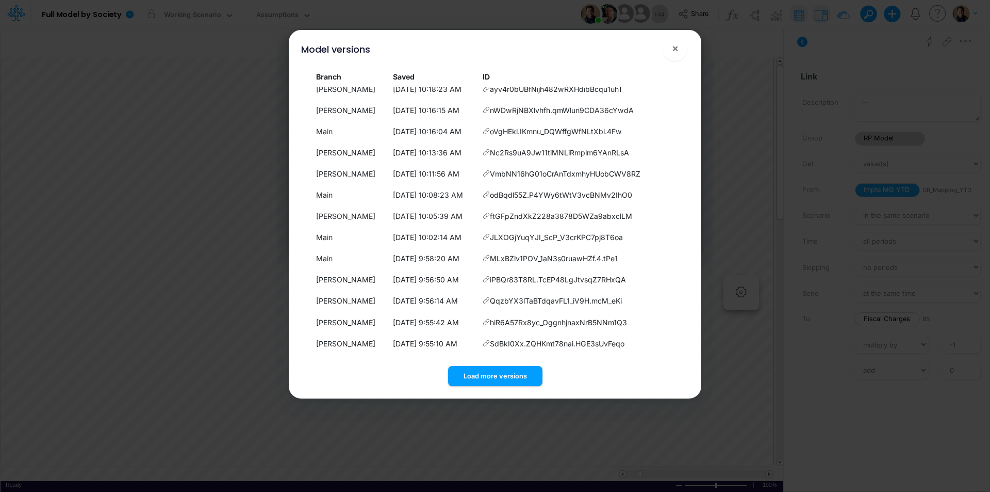
click at [500, 373] on button "Load more versions" at bounding box center [495, 376] width 94 height 20
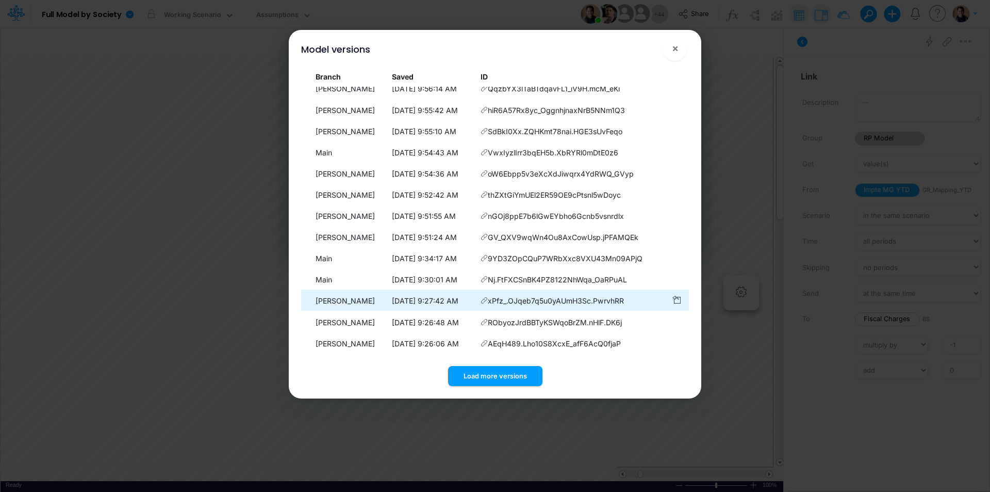
scroll to position [0, 0]
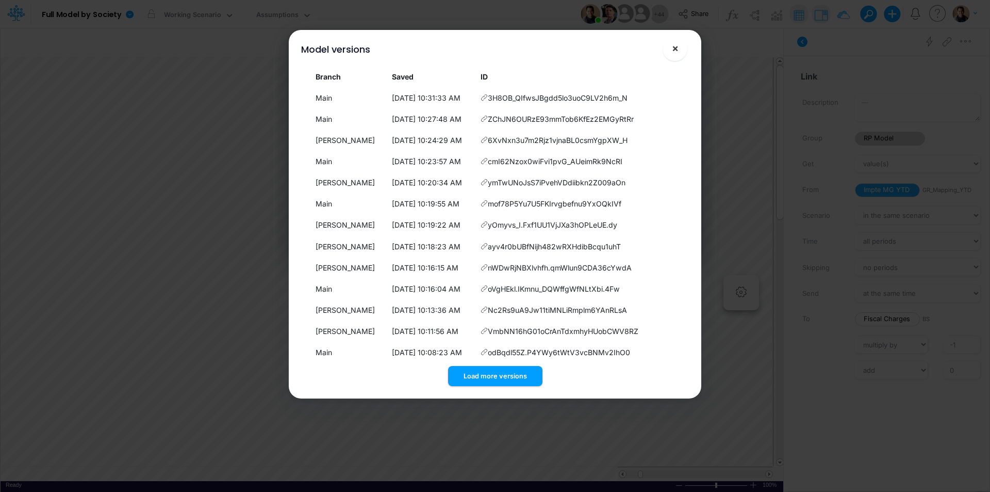
click at [675, 47] on span "×" at bounding box center [675, 48] width 7 height 12
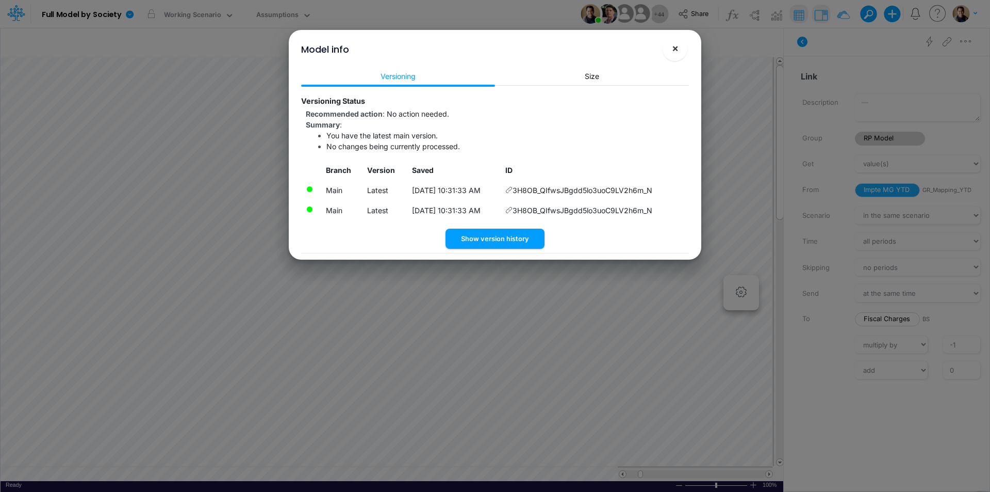
click at [677, 51] on span "×" at bounding box center [675, 48] width 7 height 12
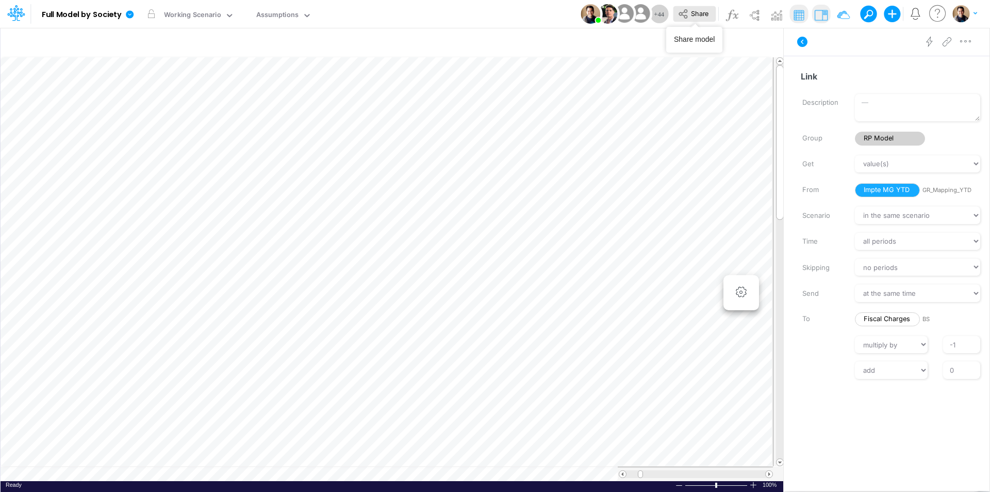
click at [696, 11] on span "Share" at bounding box center [700, 13] width 18 height 8
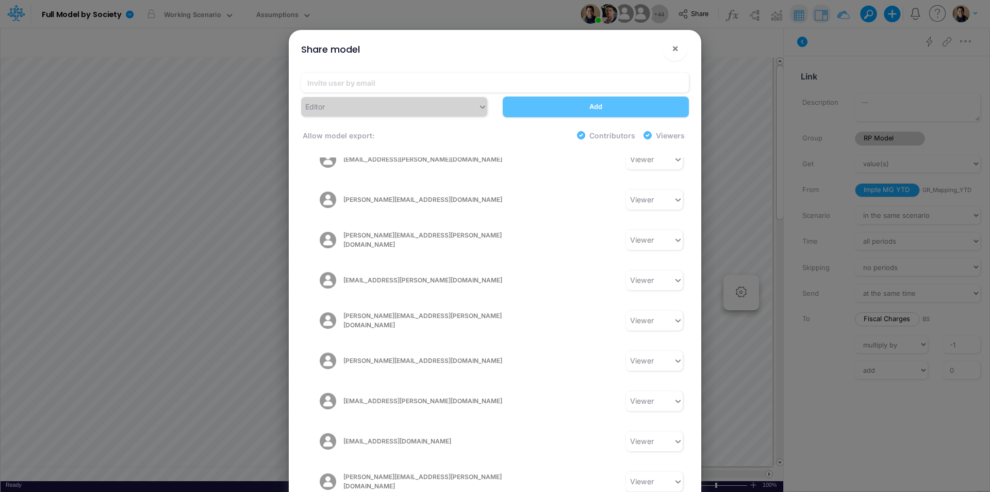
scroll to position [1450, 0]
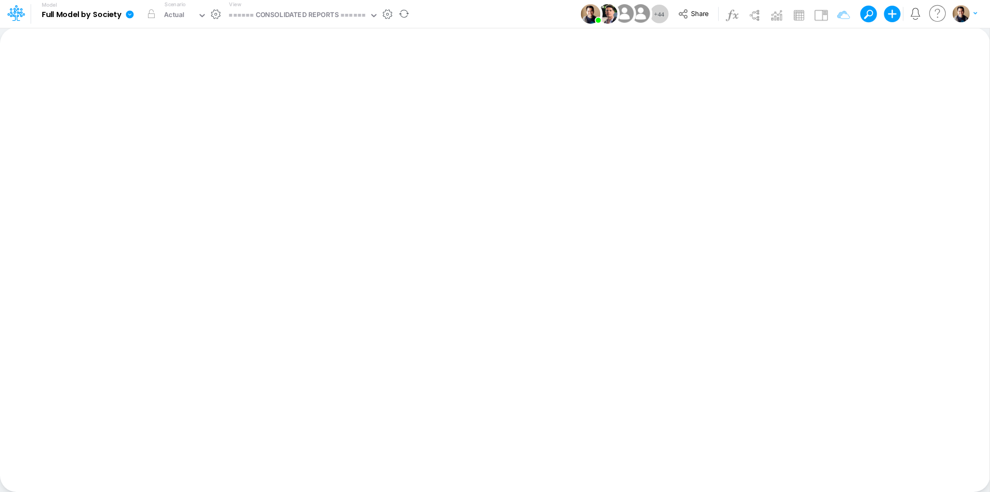
click at [130, 11] on icon at bounding box center [130, 14] width 8 height 8
click at [172, 106] on button "View model info" at bounding box center [181, 107] width 110 height 16
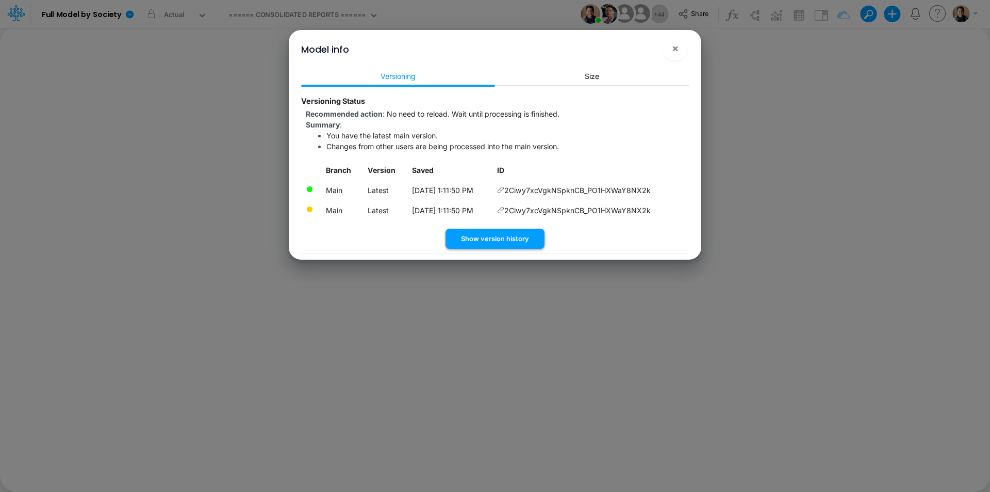
click at [513, 238] on button "Show version history" at bounding box center [495, 239] width 99 height 20
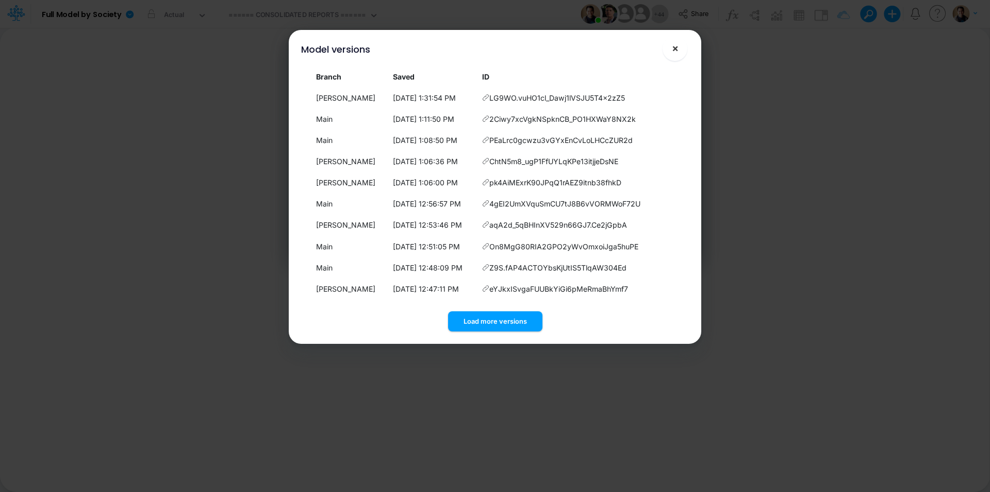
click at [678, 51] on span "×" at bounding box center [675, 48] width 7 height 12
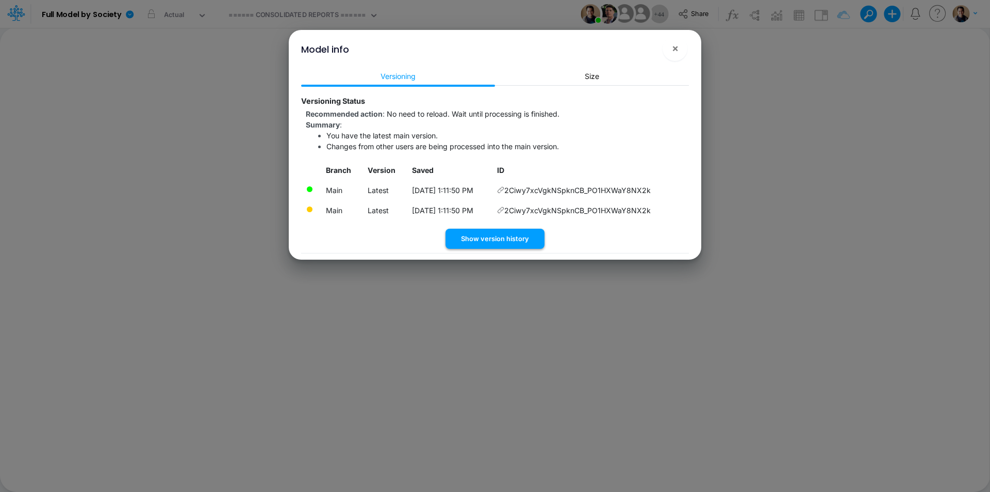
click at [516, 238] on button "Show version history" at bounding box center [495, 239] width 99 height 20
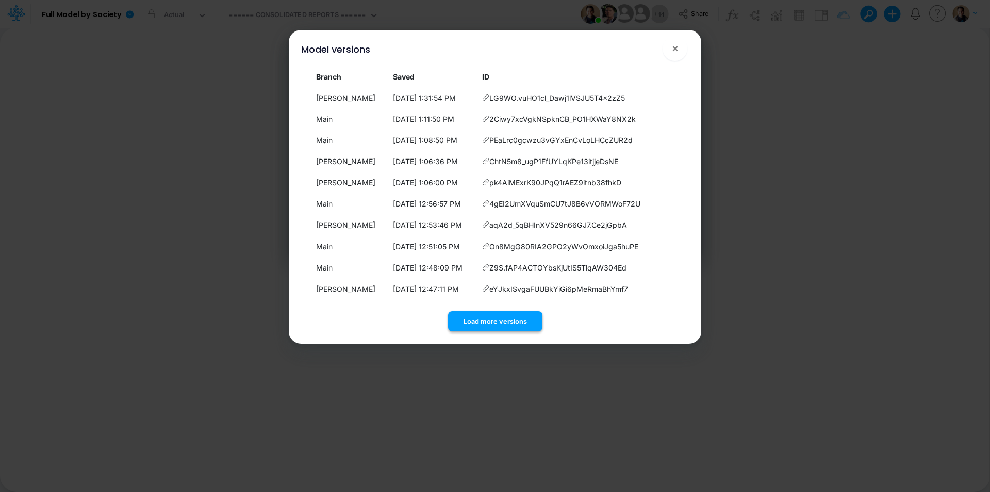
click at [513, 314] on button "Load more versions" at bounding box center [495, 321] width 94 height 20
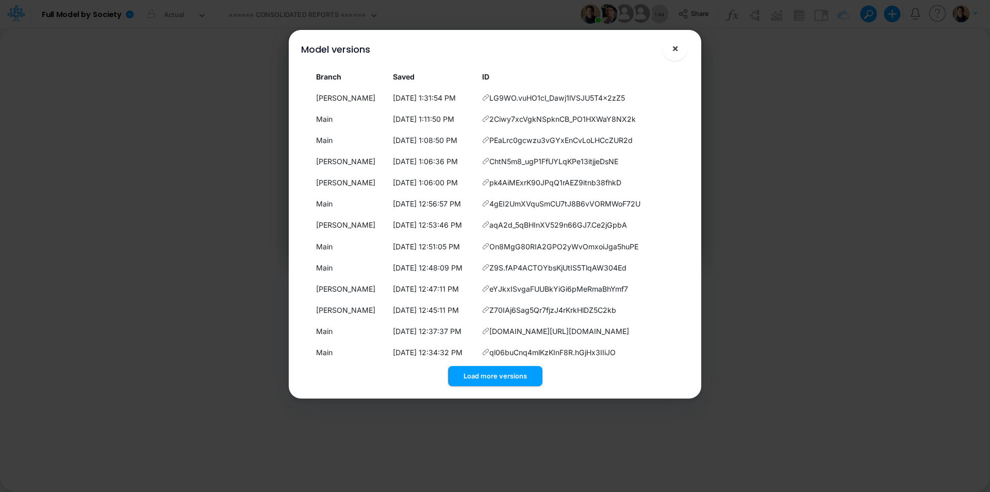
click at [679, 48] on button "×" at bounding box center [675, 48] width 25 height 25
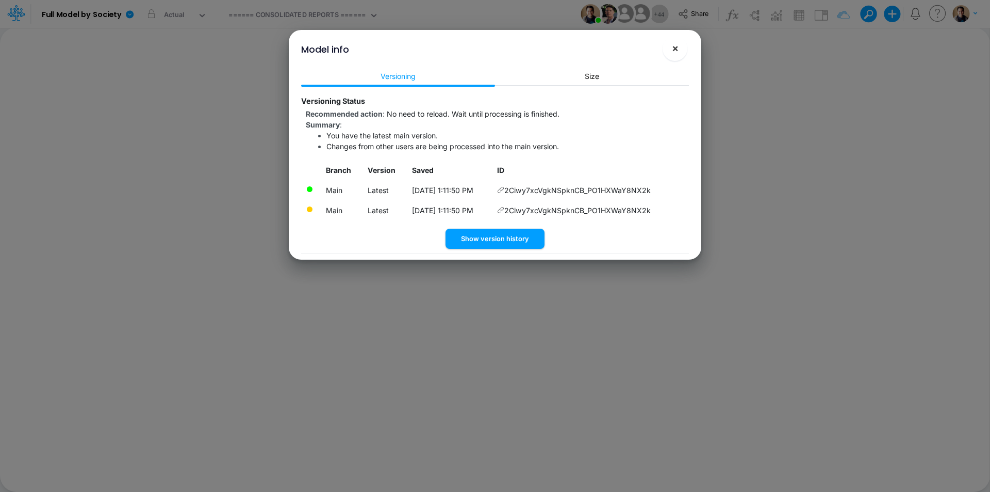
click at [683, 48] on button "×" at bounding box center [675, 48] width 25 height 25
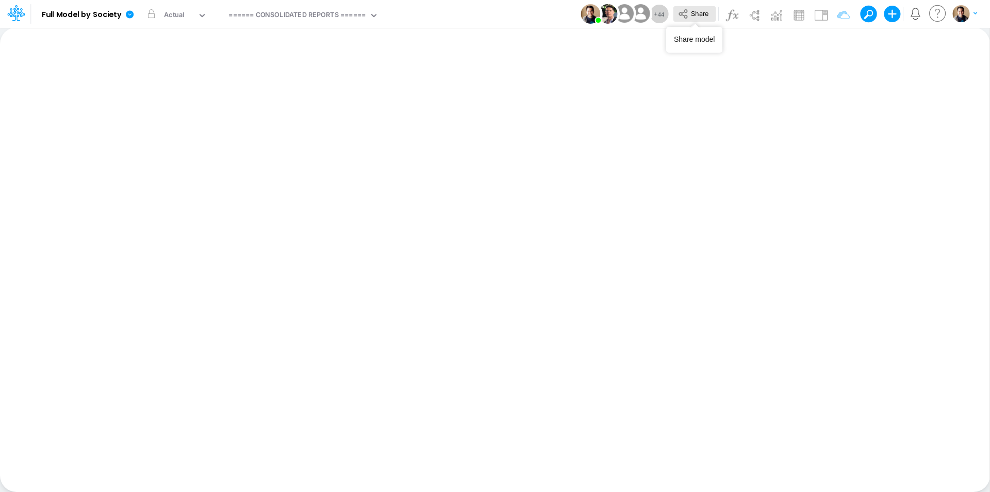
click at [709, 11] on span "Share" at bounding box center [700, 13] width 18 height 8
